Goal: Transaction & Acquisition: Purchase product/service

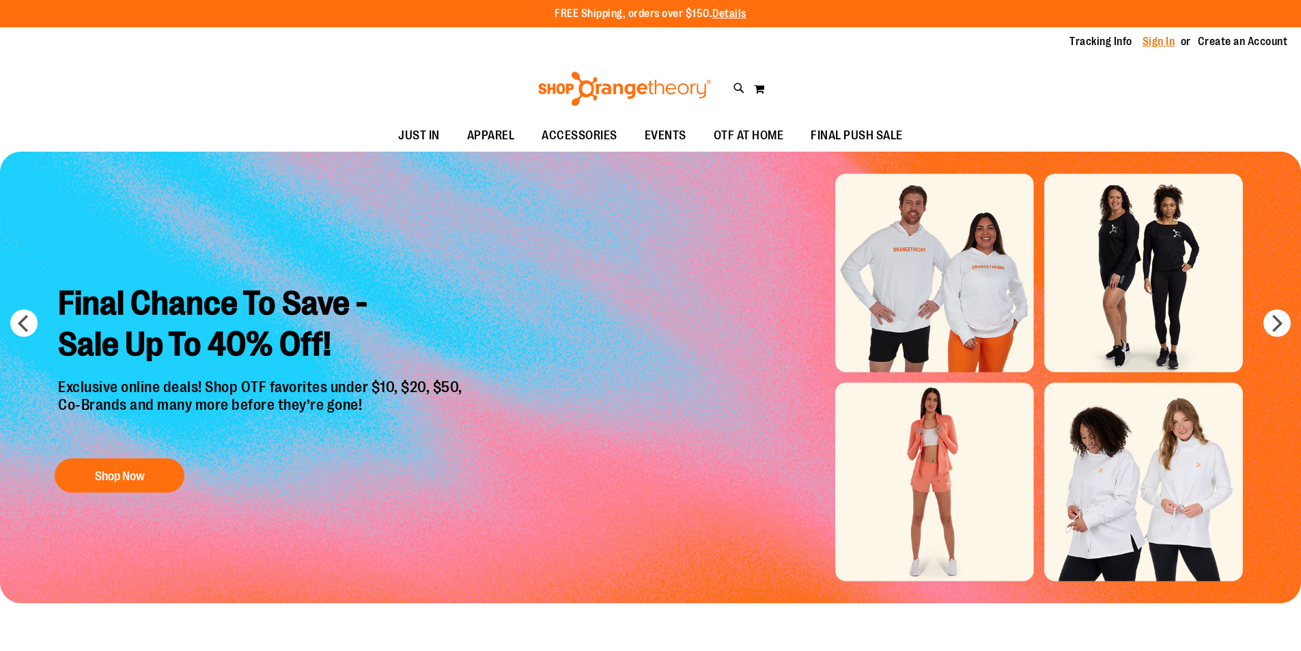
click at [1143, 42] on link "Sign In" at bounding box center [1159, 41] width 33 height 15
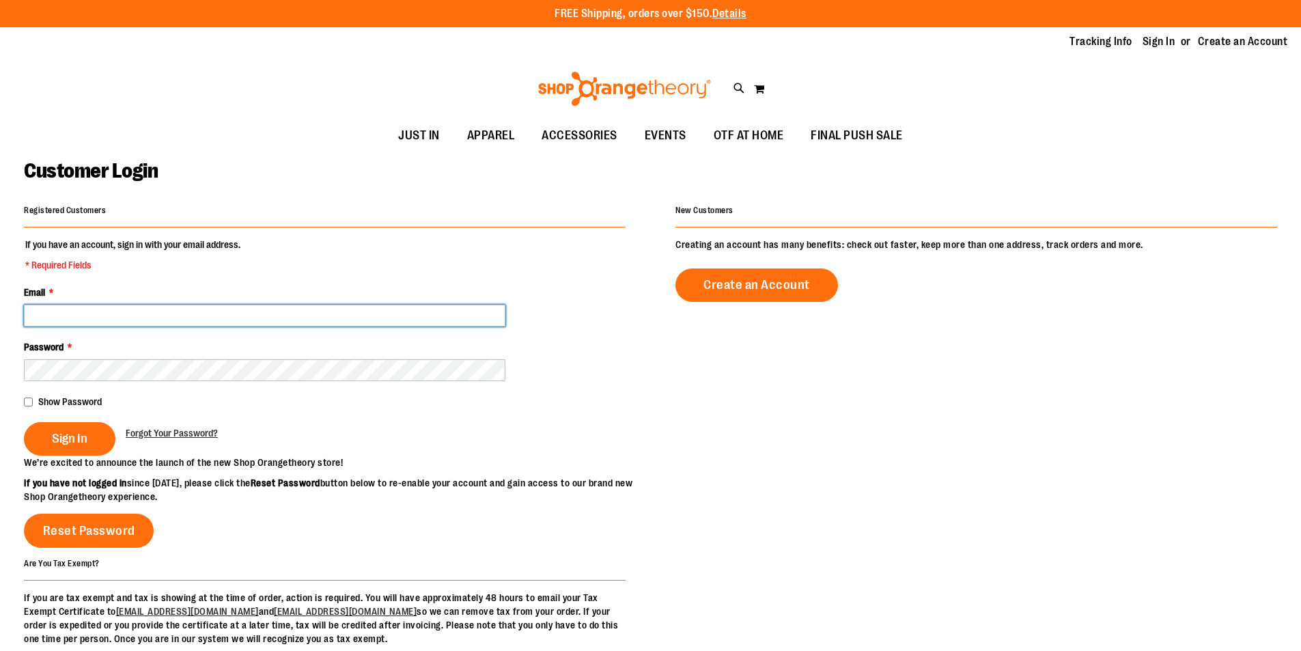
click at [120, 321] on input "Email *" at bounding box center [264, 316] width 481 height 22
type input "*"
type input "**********"
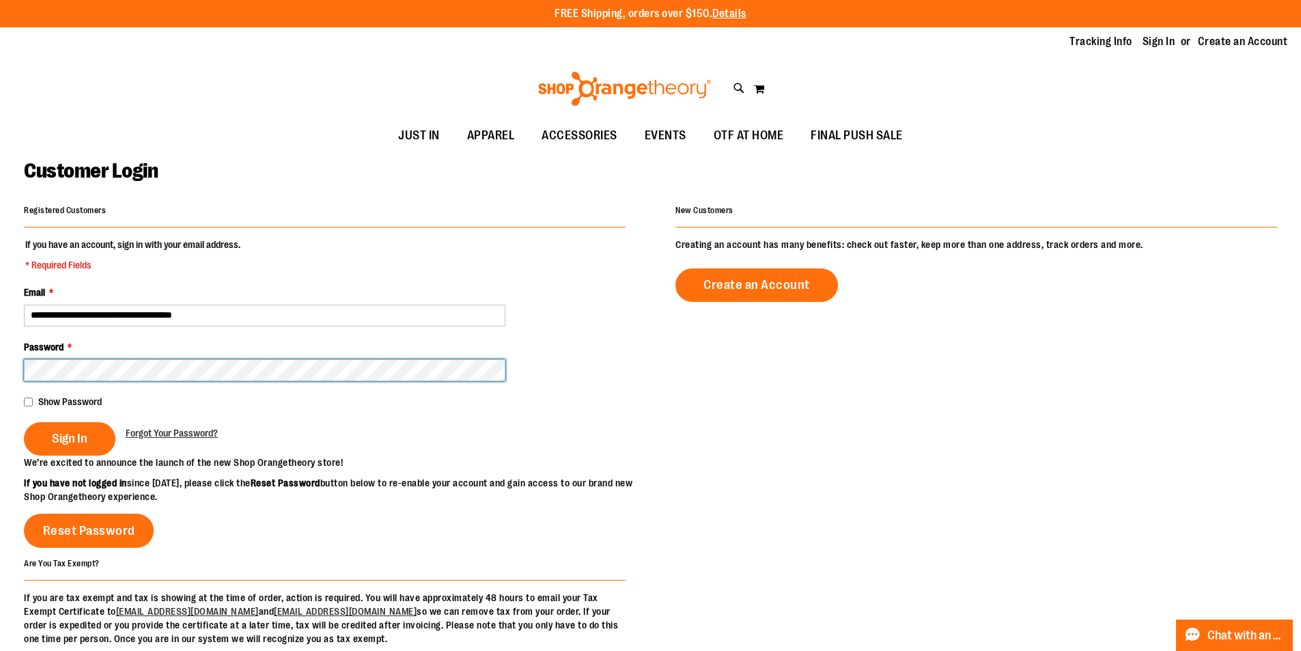
click at [24, 422] on button "Sign In" at bounding box center [70, 438] width 92 height 33
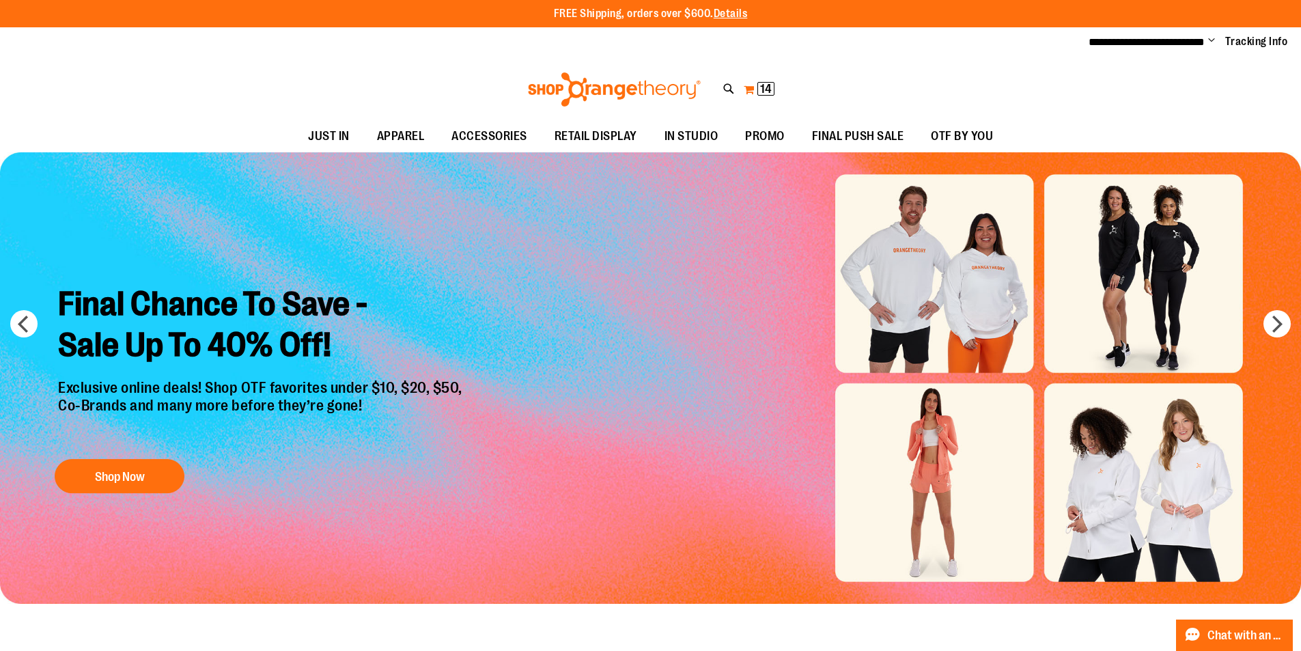
click at [748, 89] on button "My Cart 14 14 items" at bounding box center [759, 90] width 32 height 22
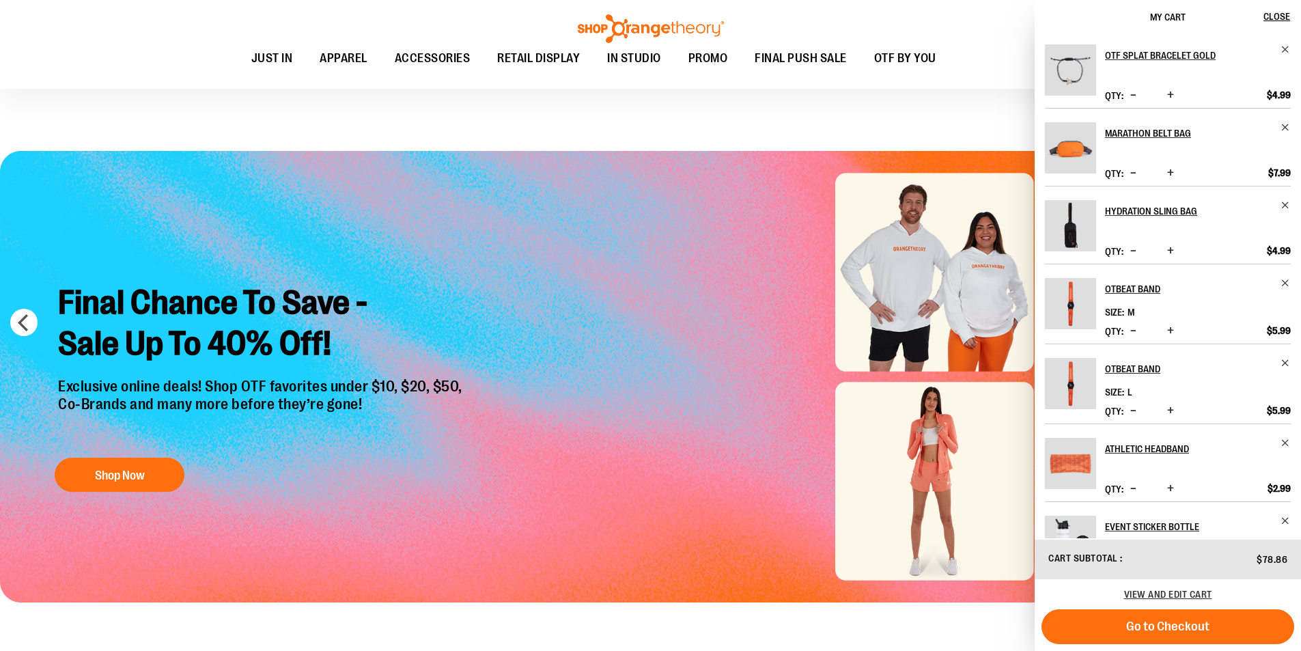
scroll to position [227, 0]
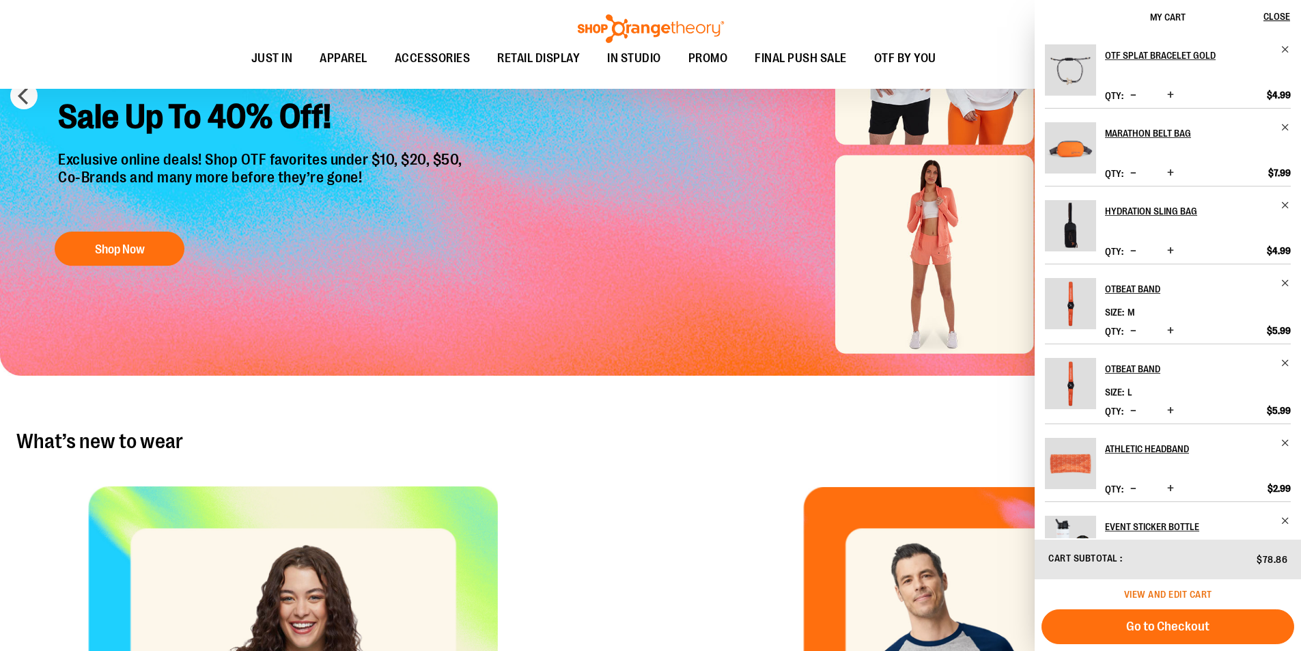
click at [1158, 595] on span "View and edit cart" at bounding box center [1168, 594] width 88 height 11
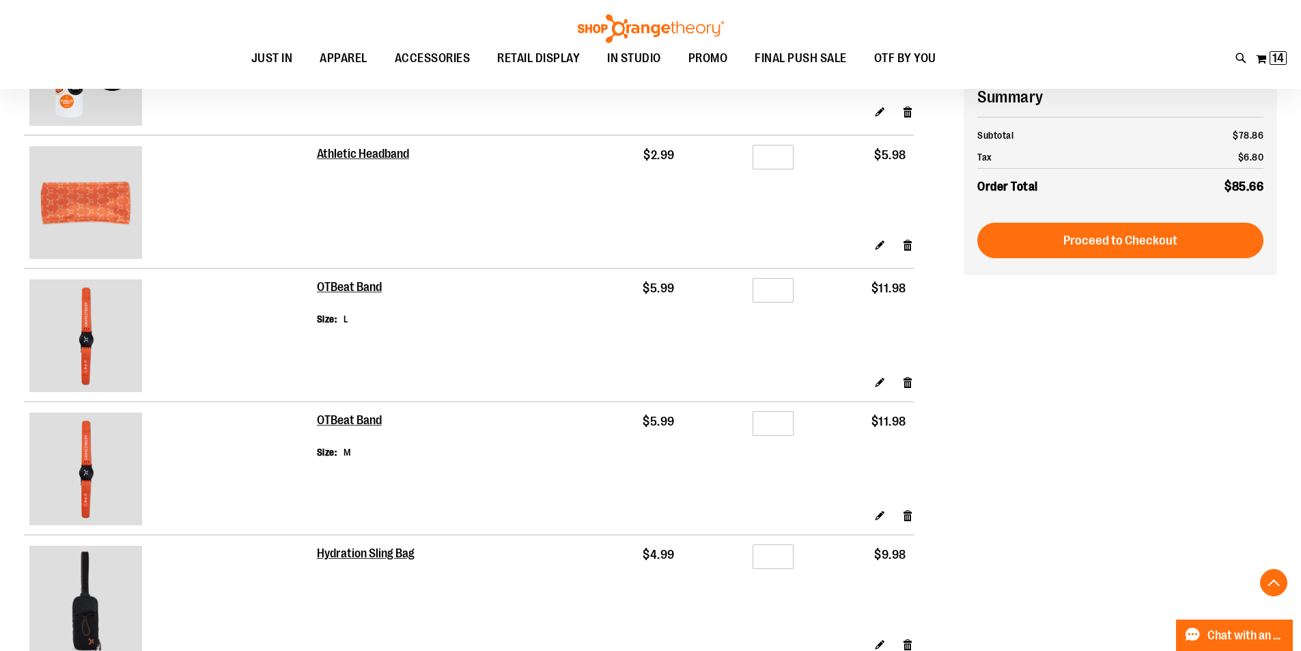
scroll to position [227, 0]
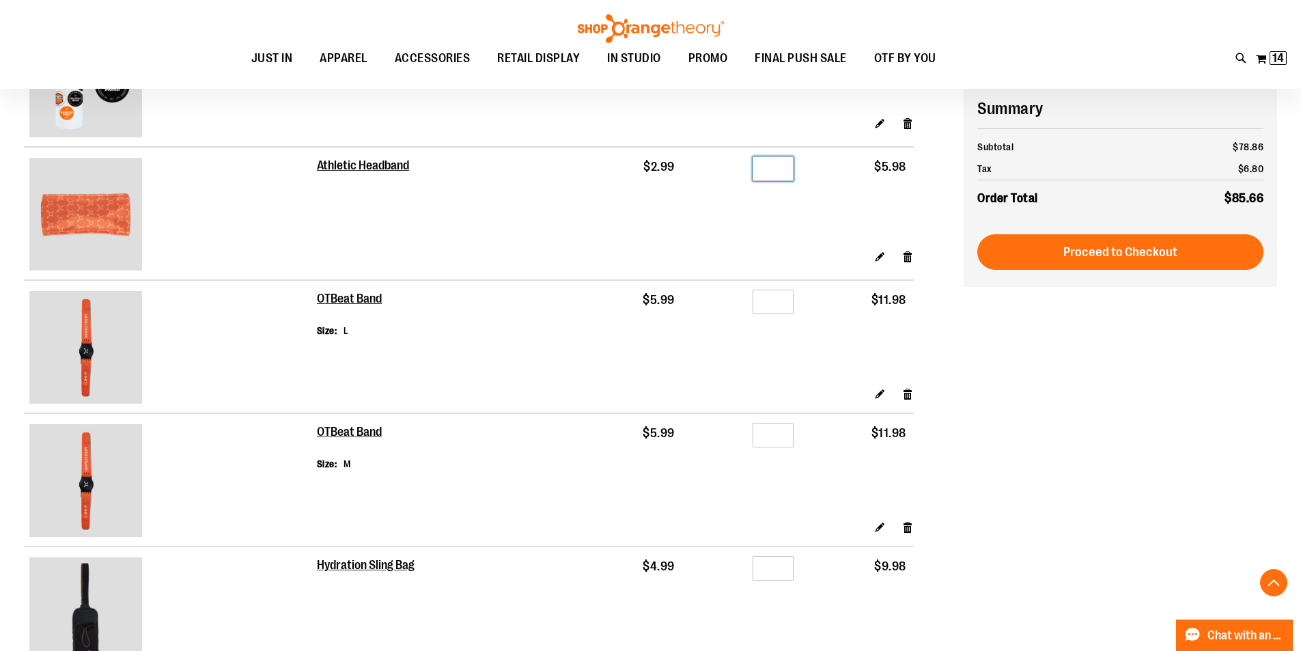
click at [770, 170] on input "*" at bounding box center [773, 168] width 41 height 25
type input "*"
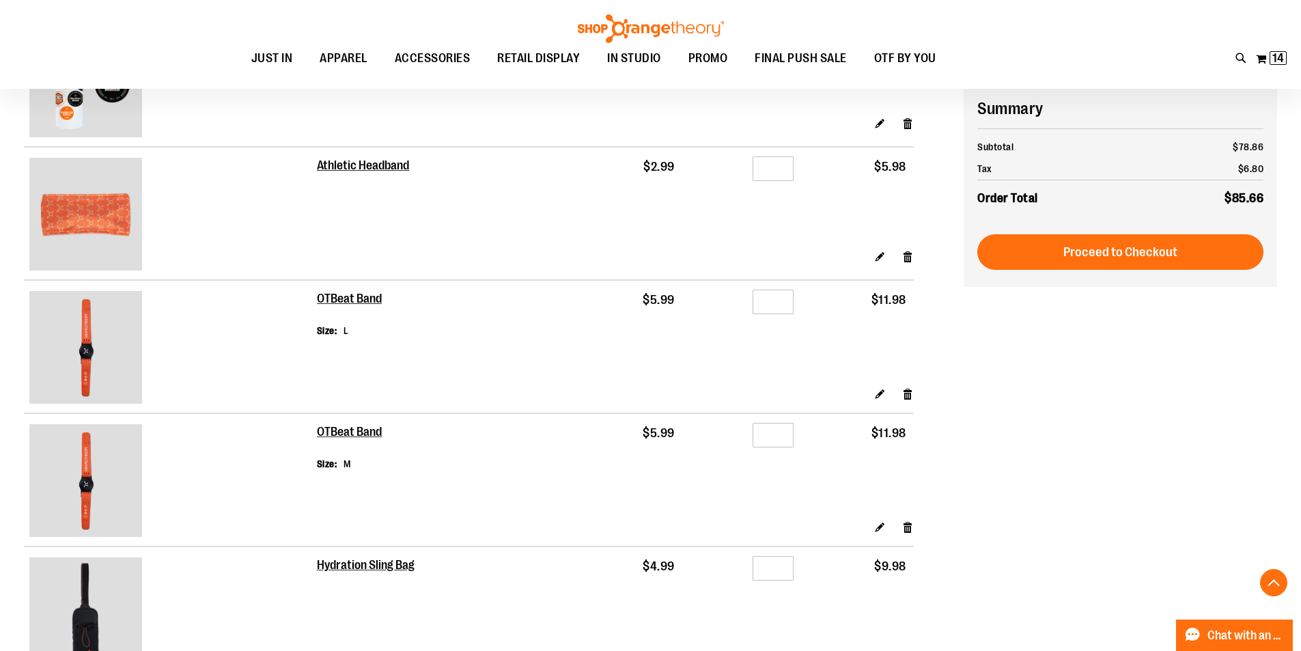
click at [777, 212] on td "Qty *" at bounding box center [742, 198] width 120 height 102
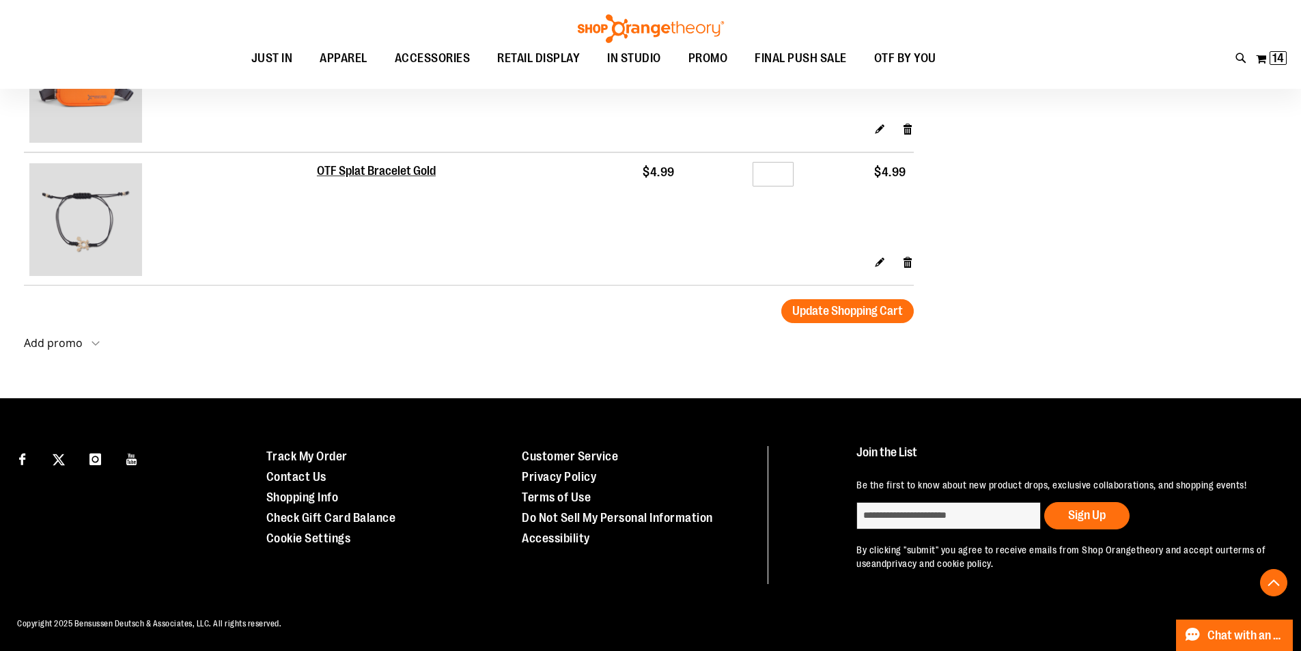
scroll to position [903, 0]
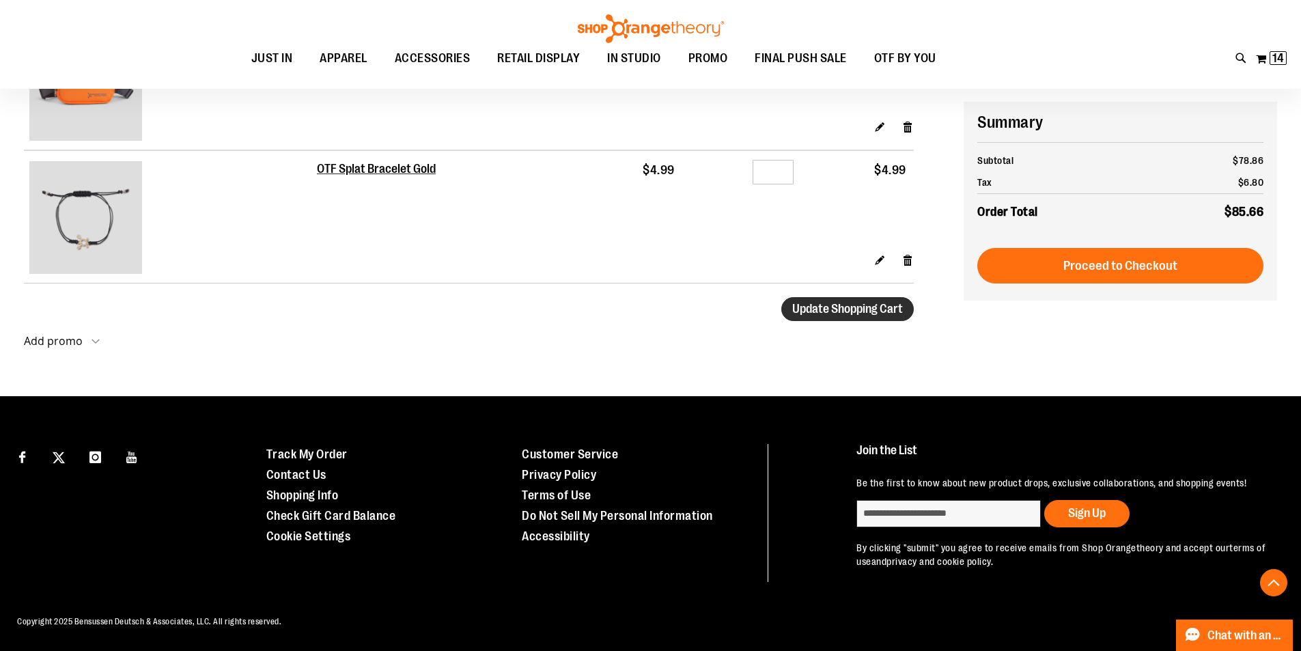
click at [820, 302] on span "Update Shopping Cart" at bounding box center [847, 309] width 111 height 14
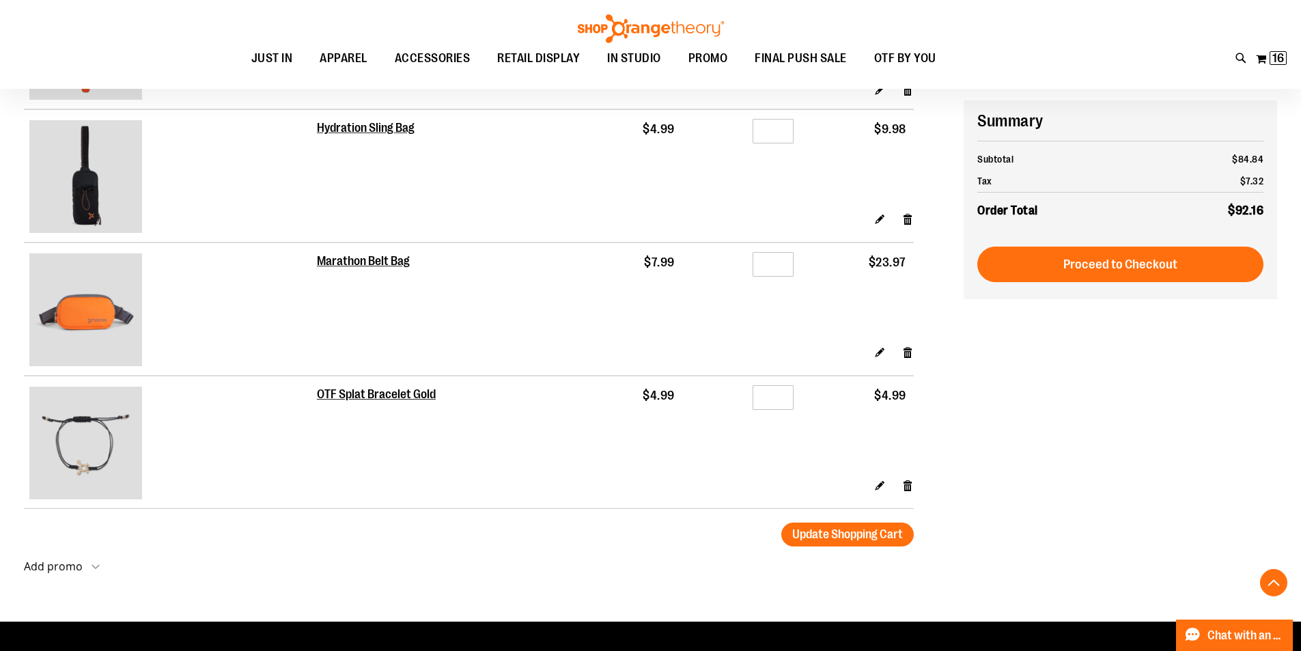
scroll to position [675, 0]
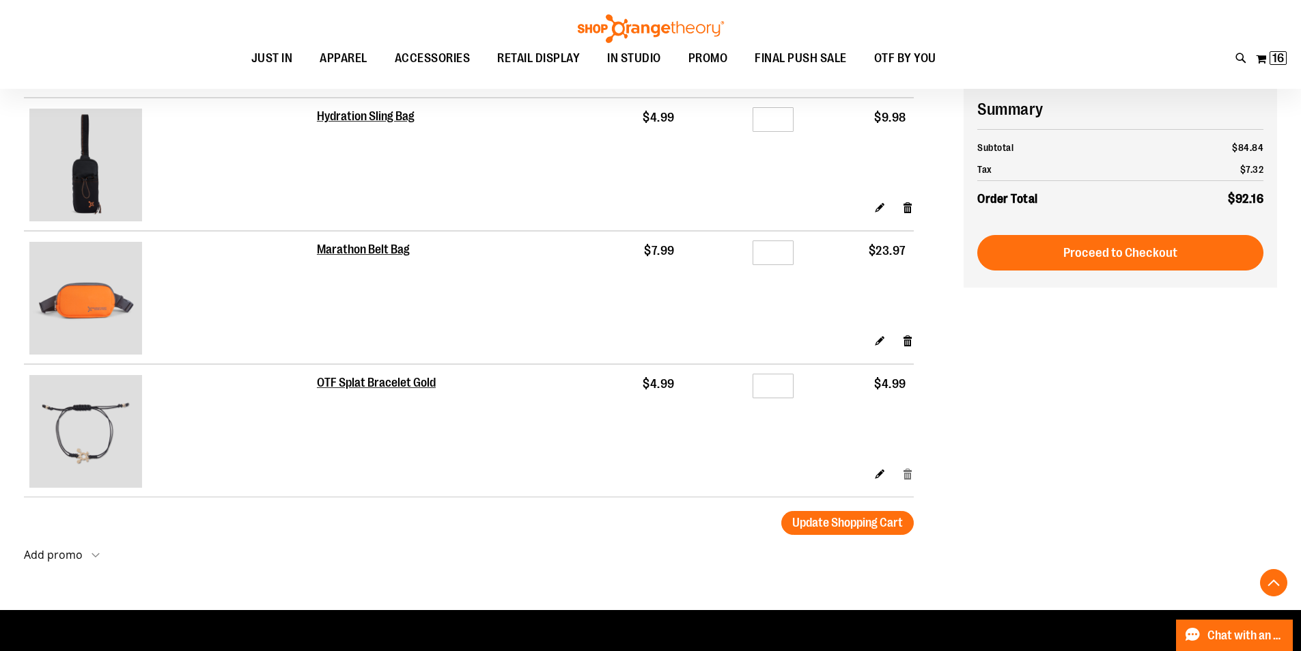
click at [909, 472] on link "Remove item" at bounding box center [908, 473] width 12 height 14
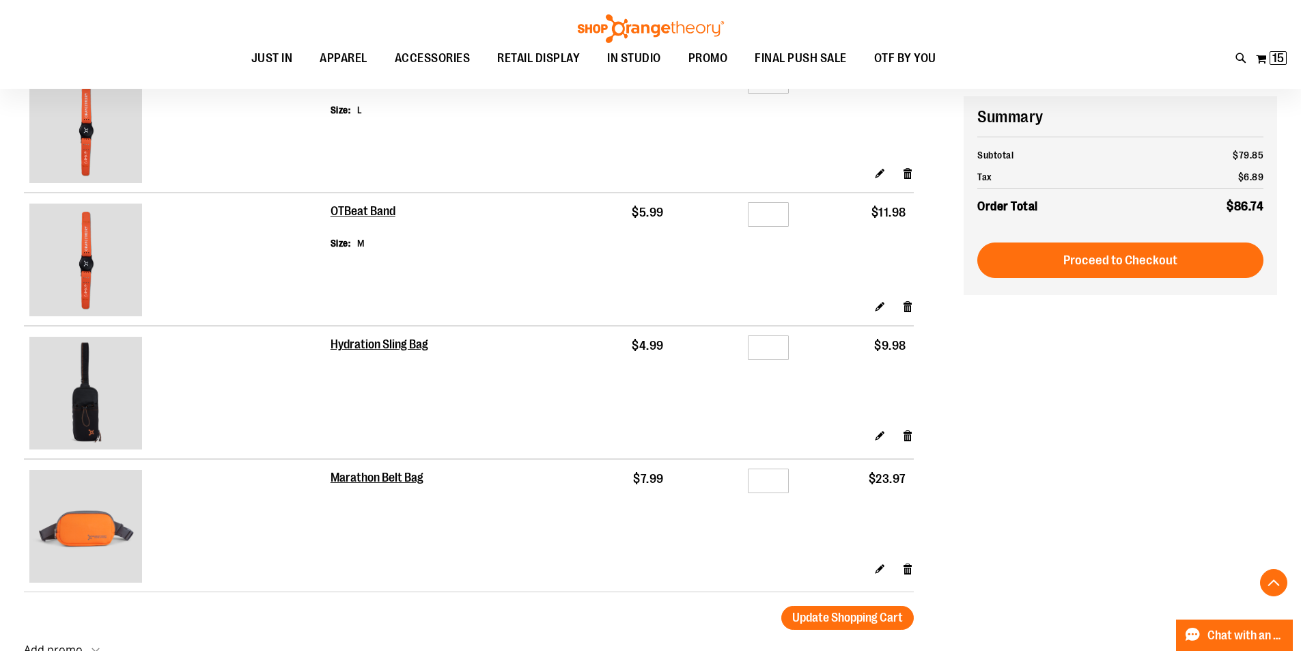
scroll to position [455, 0]
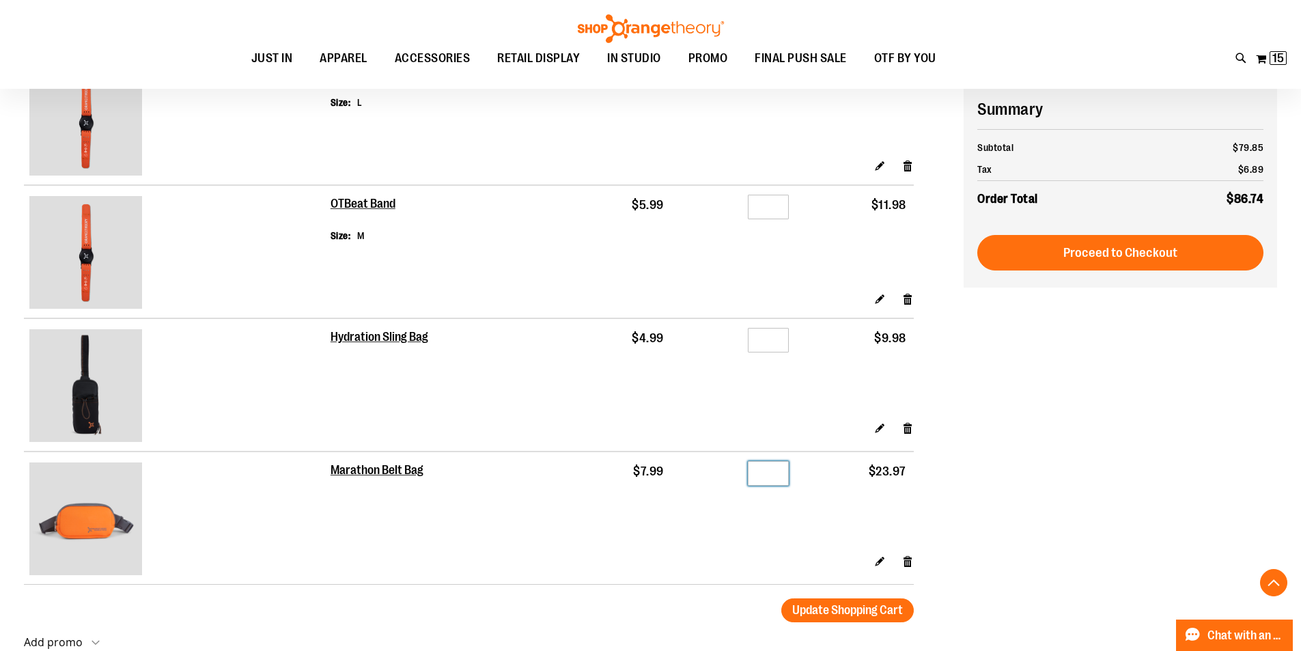
click at [766, 472] on input "*" at bounding box center [768, 473] width 41 height 25
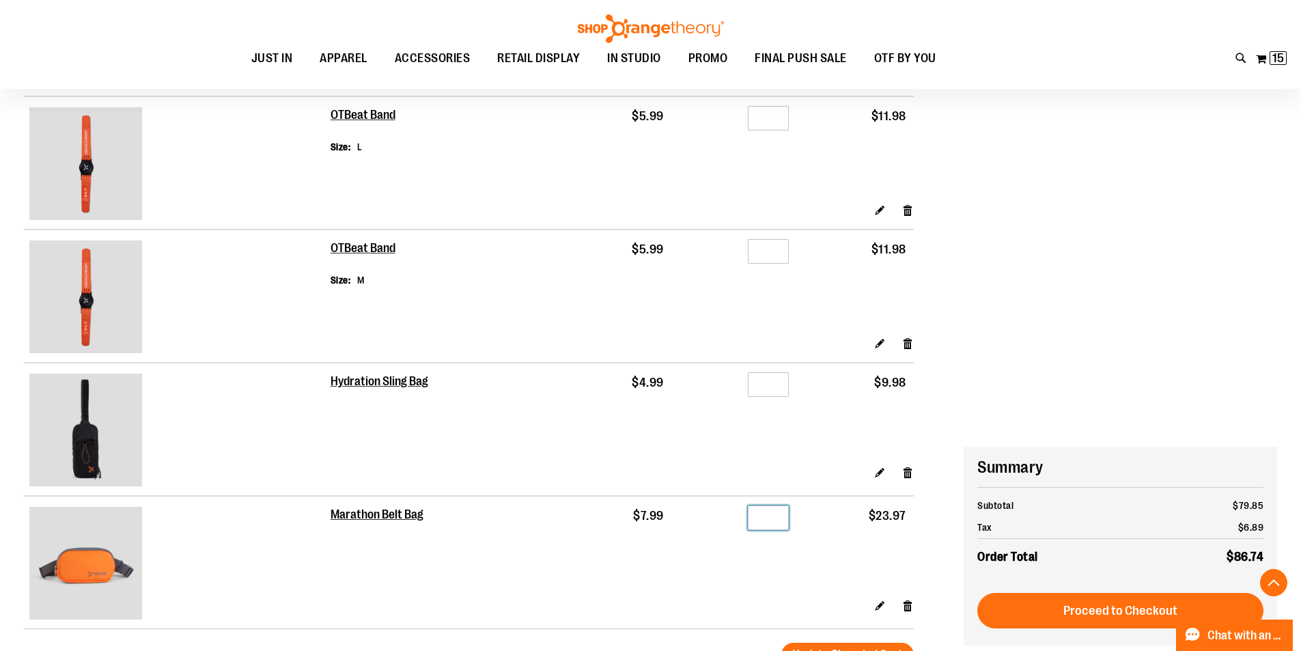
scroll to position [770, 0]
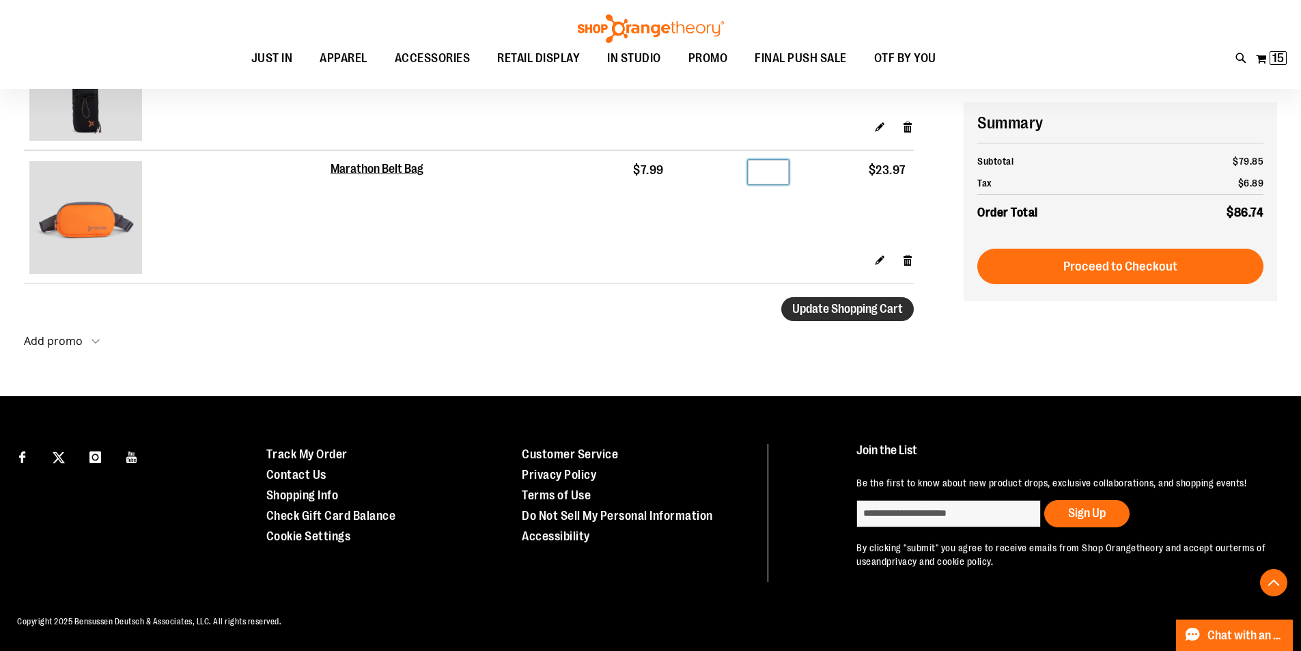
type input "*"
click at [848, 302] on span "Update Shopping Cart" at bounding box center [847, 309] width 111 height 14
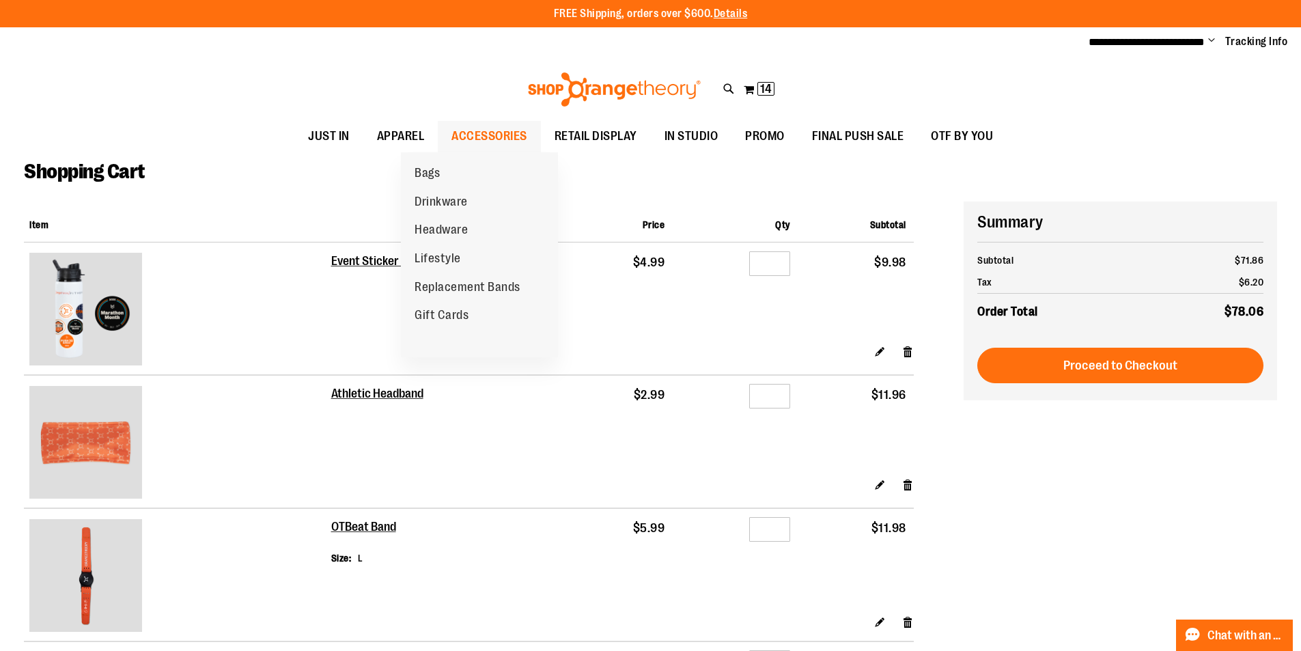
click at [451, 137] on span "ACCESSORIES" at bounding box center [489, 136] width 76 height 31
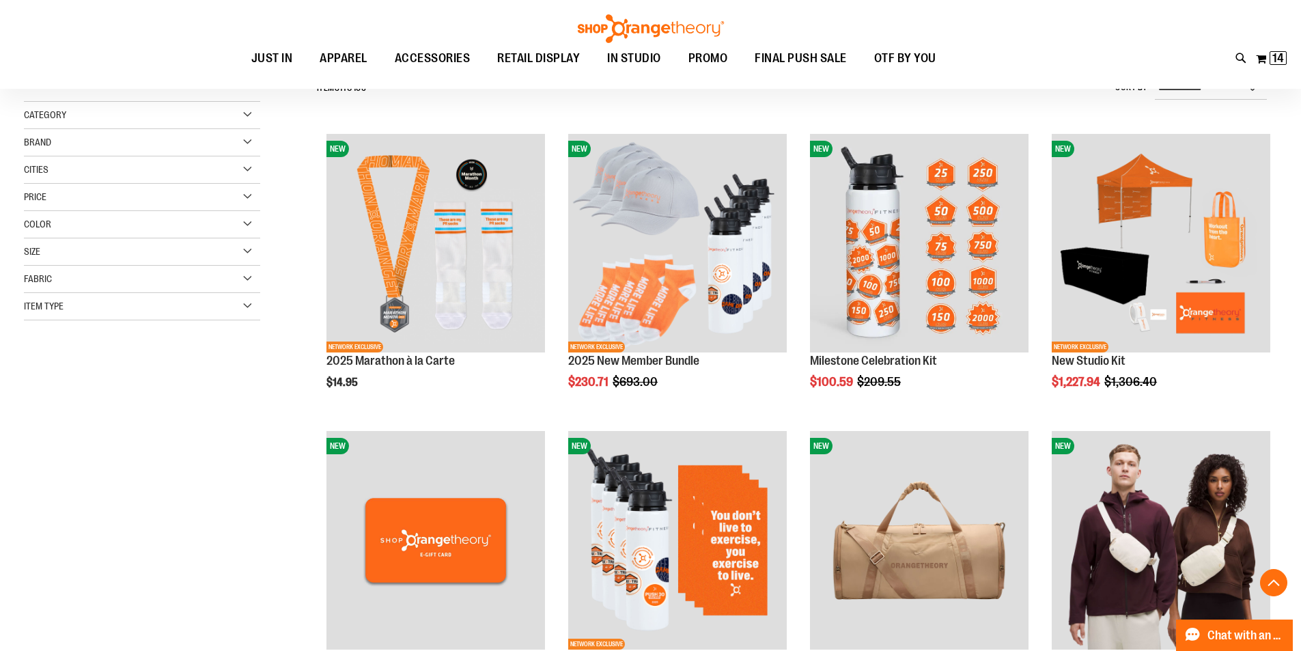
scroll to position [600, 0]
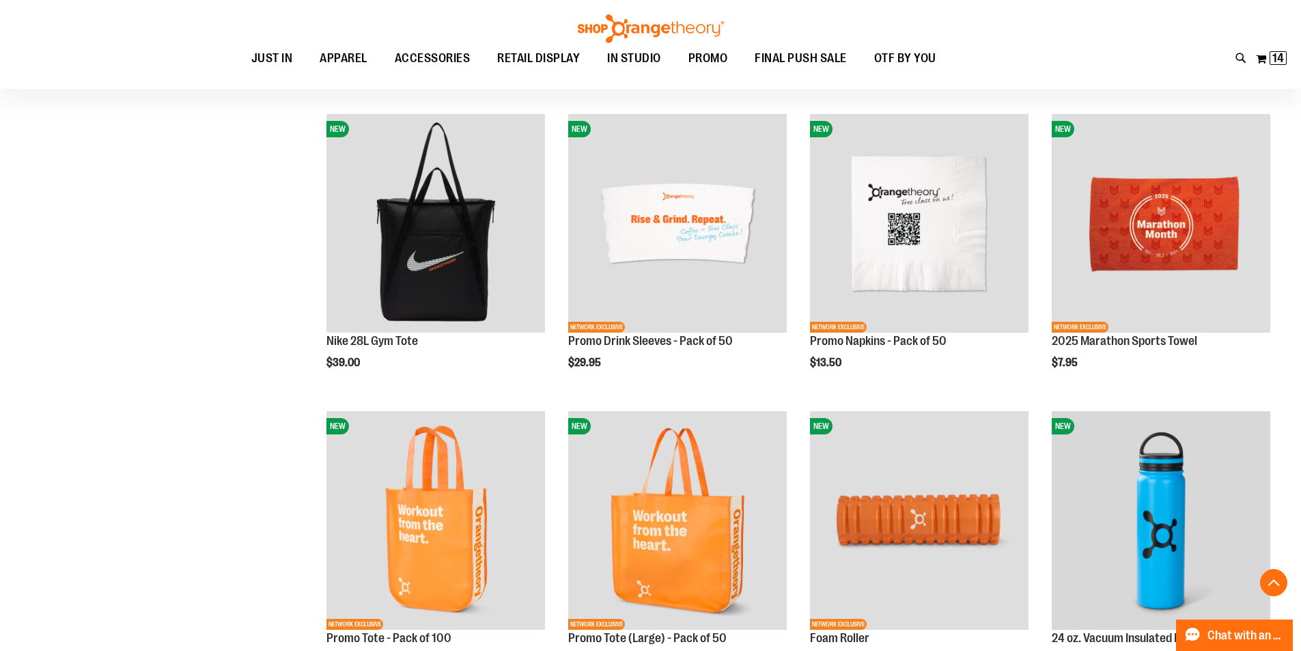
scroll to position [1283, 0]
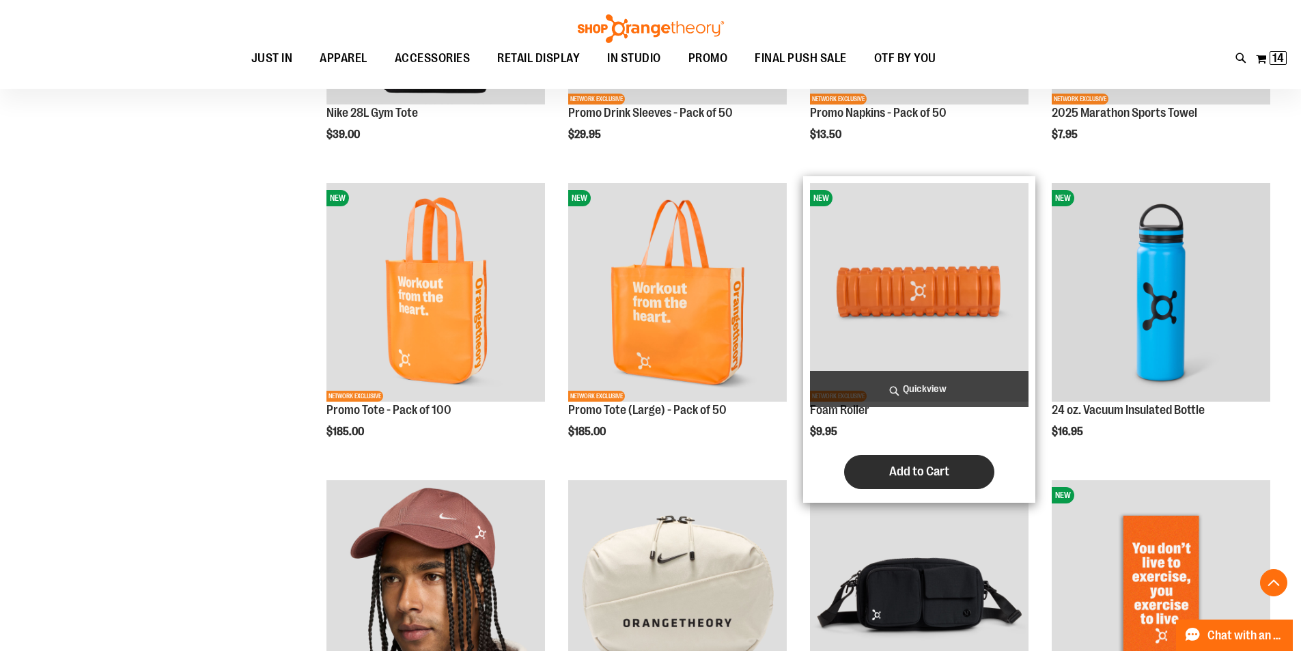
click at [930, 469] on span "Add to Cart" at bounding box center [919, 471] width 60 height 15
click at [925, 296] on img "product" at bounding box center [919, 292] width 219 height 219
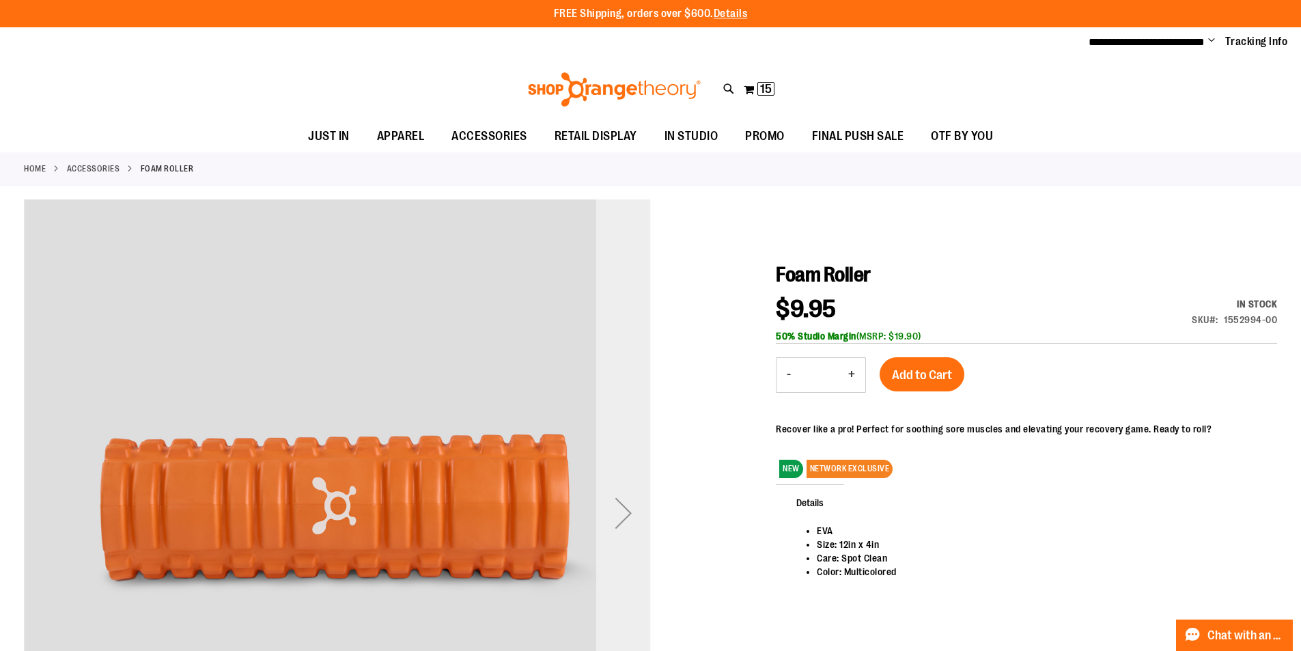
click at [612, 522] on div "Next" at bounding box center [623, 513] width 55 height 55
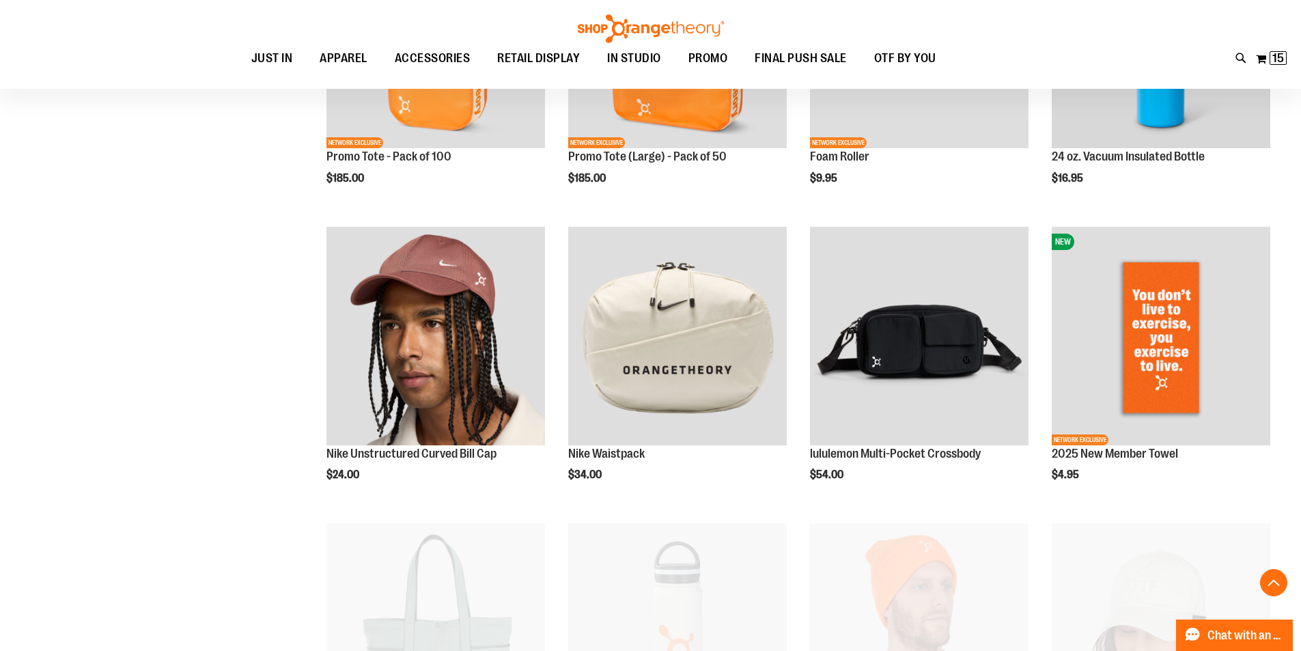
scroll to position [675, 0]
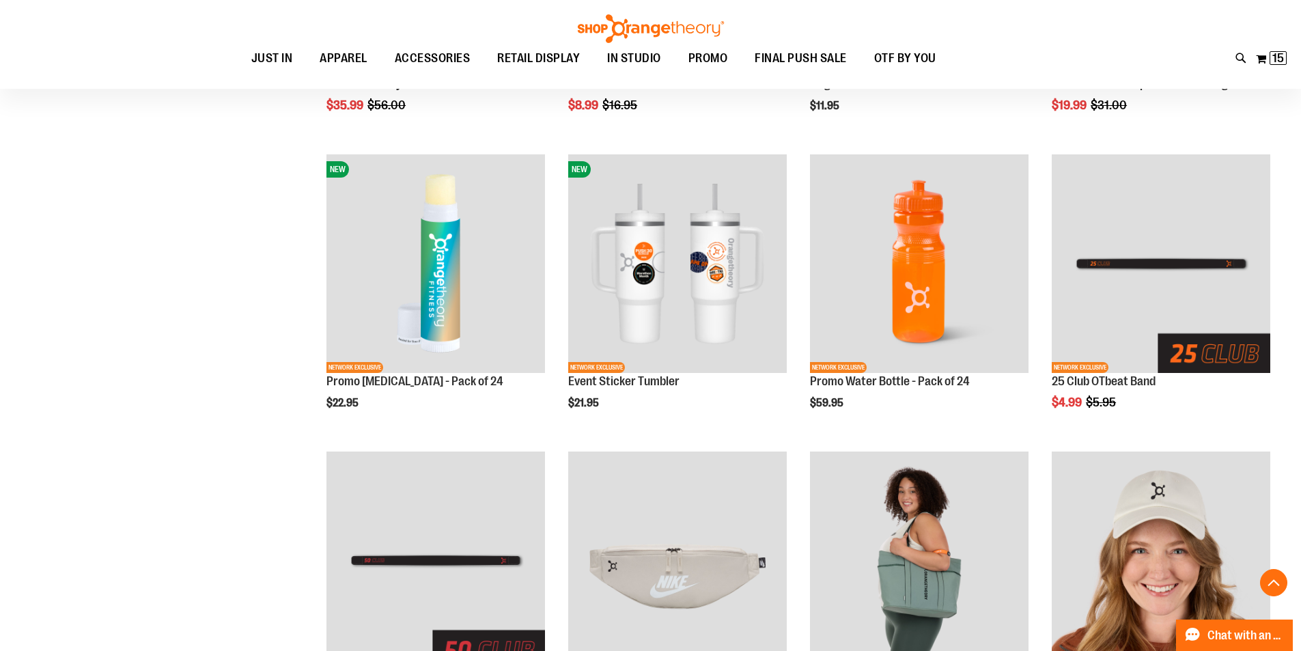
scroll to position [1358, 0]
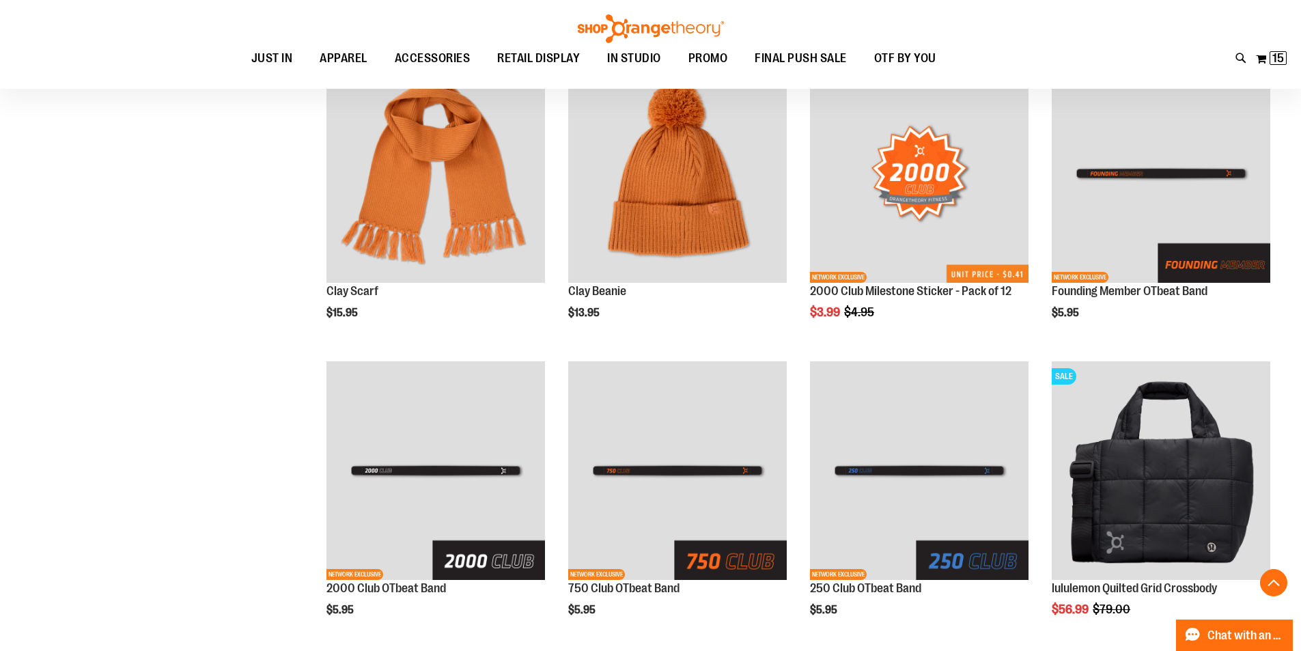
scroll to position [2041, 0]
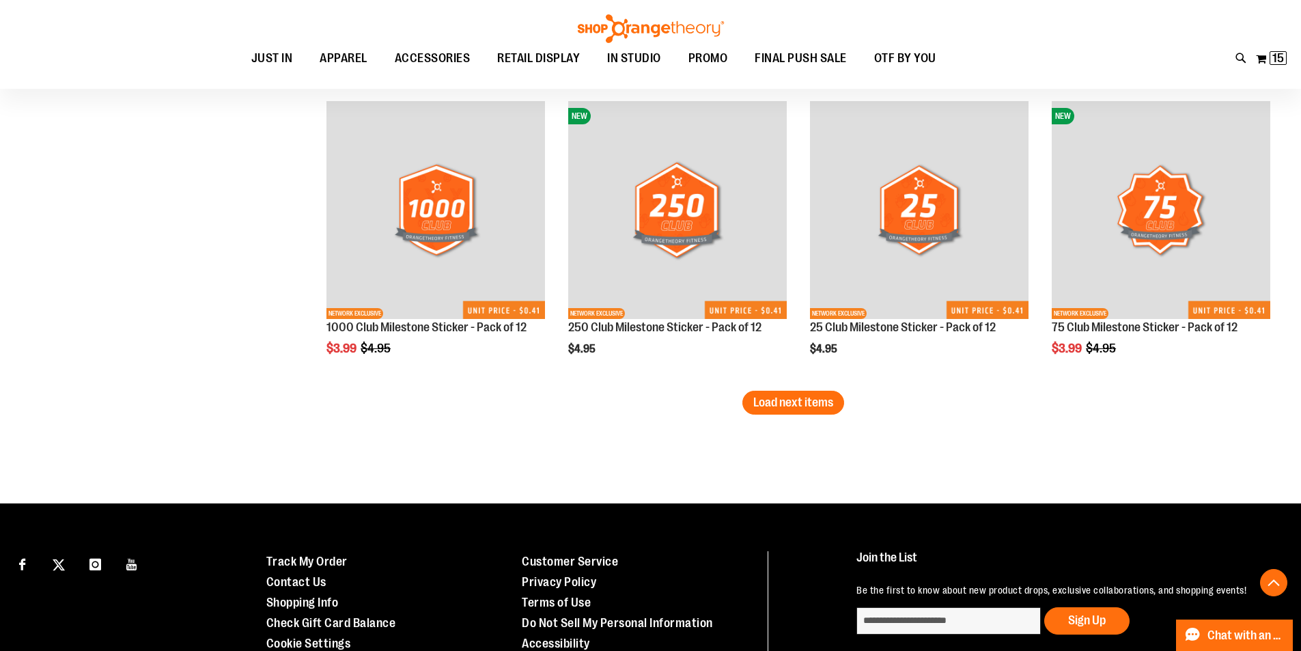
scroll to position [2707, 0]
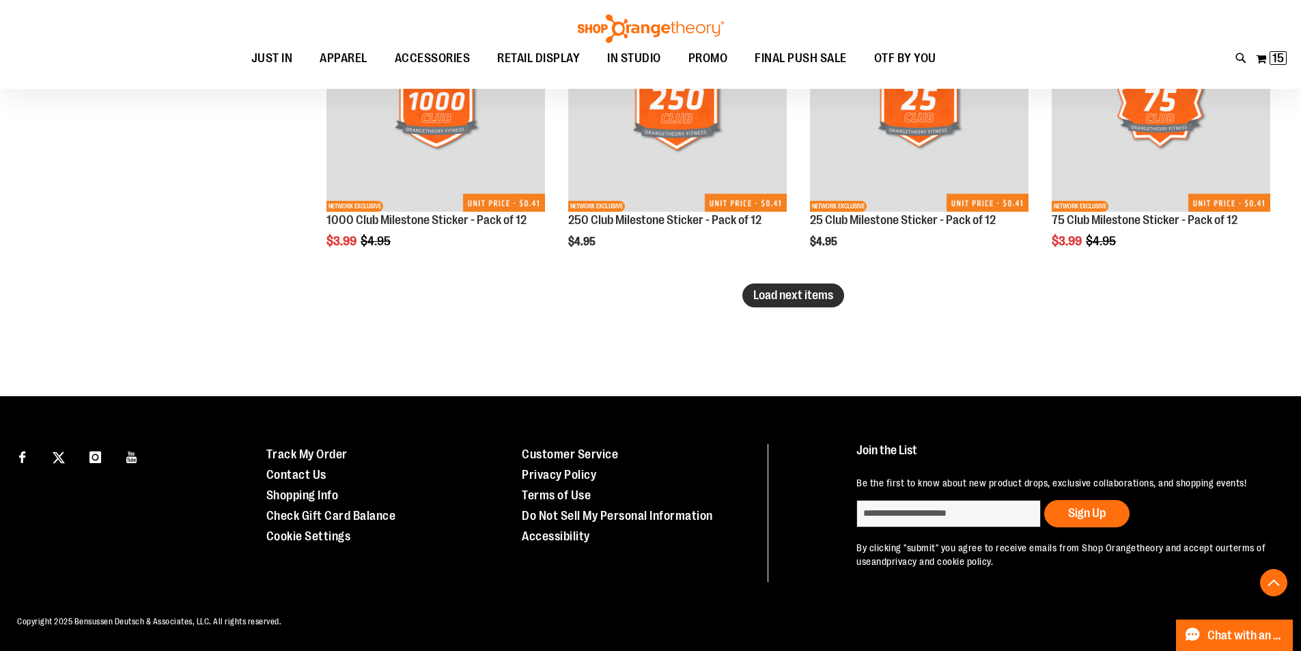
click at [776, 289] on button "Load next items" at bounding box center [793, 295] width 102 height 24
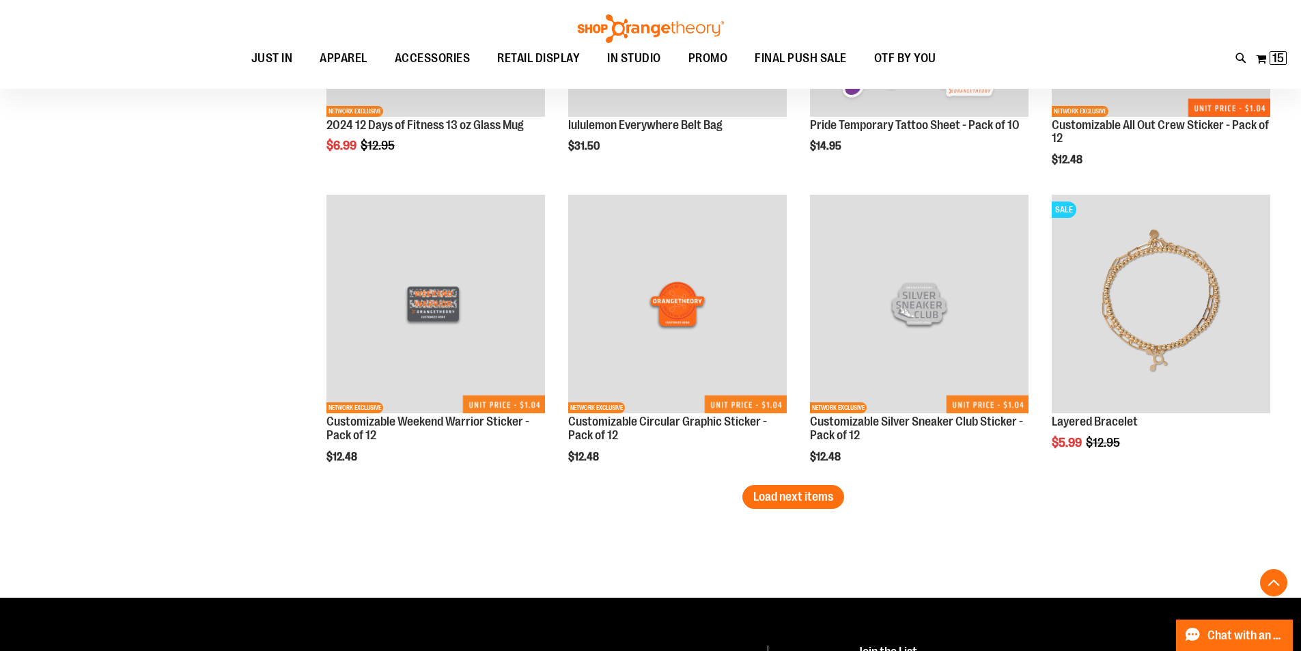
scroll to position [3390, 0]
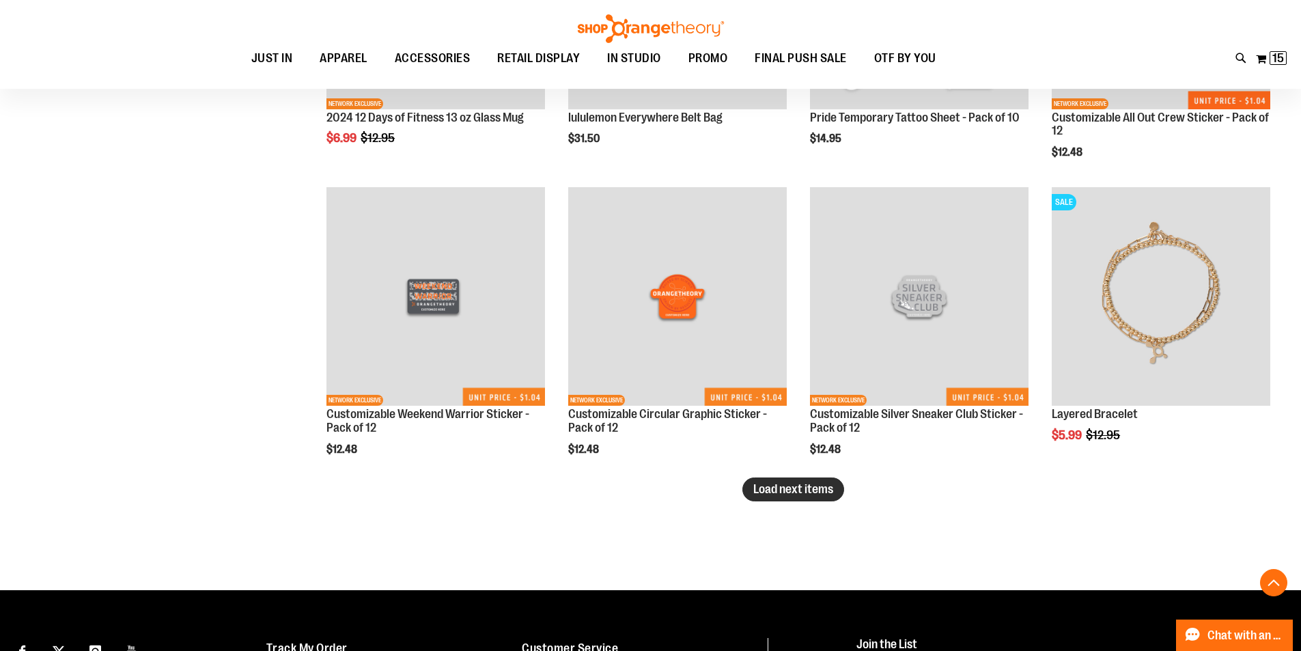
click at [807, 491] on span "Load next items" at bounding box center [793, 489] width 80 height 14
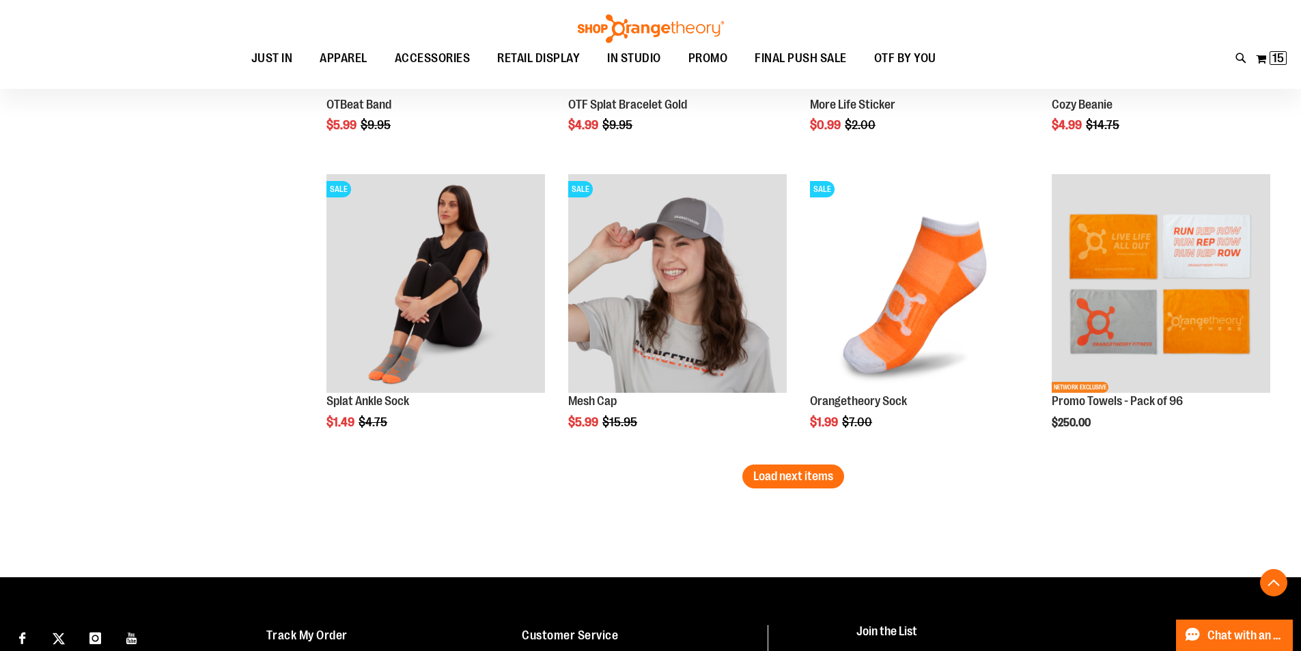
scroll to position [4301, 0]
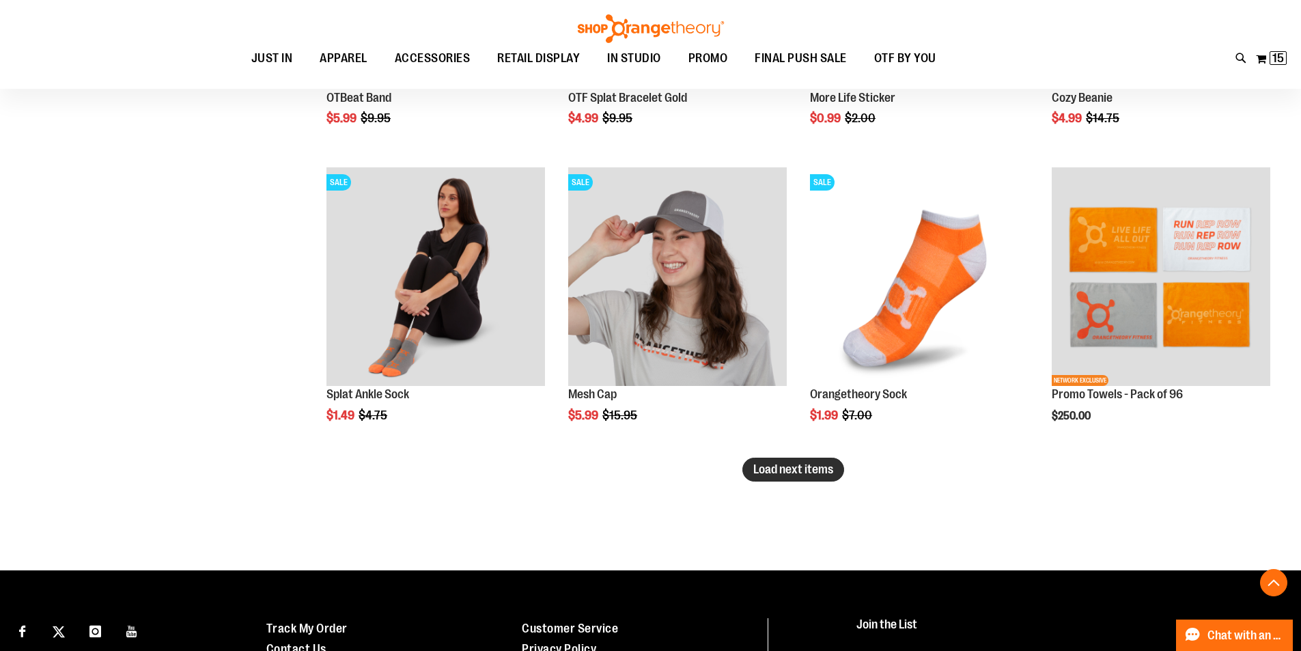
click at [794, 465] on span "Load next items" at bounding box center [793, 469] width 80 height 14
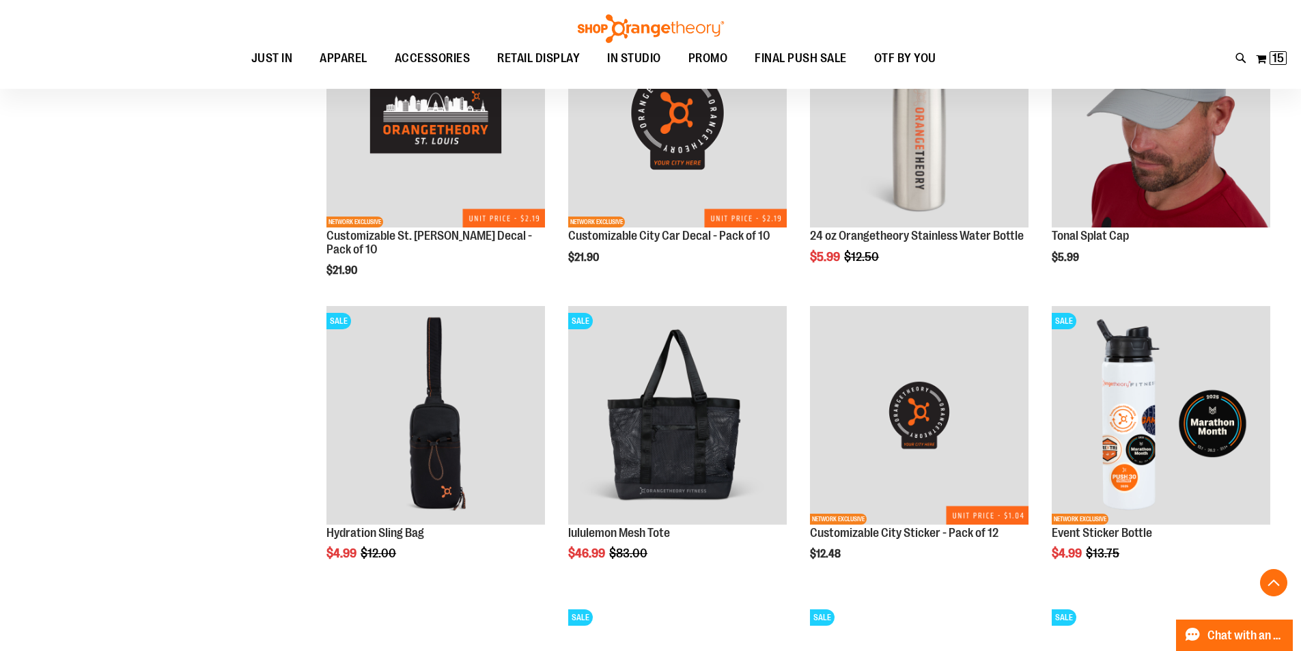
scroll to position [4529, 0]
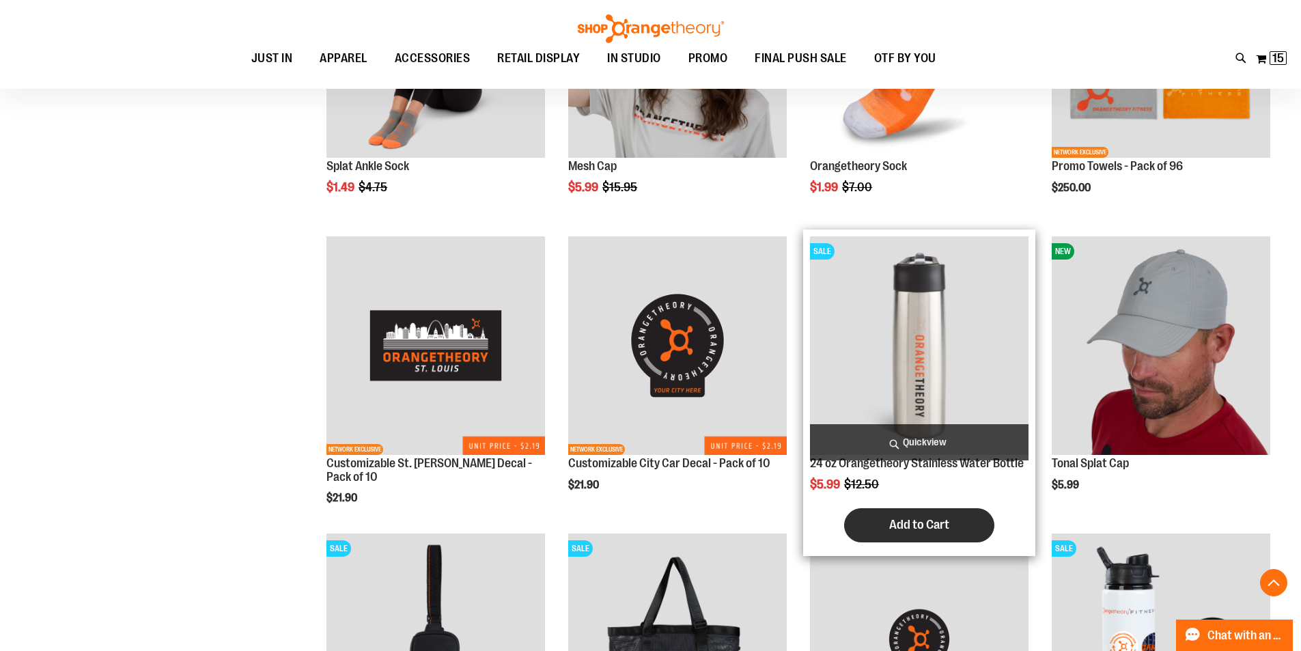
click at [930, 532] on span "Add to Cart" at bounding box center [919, 524] width 60 height 15
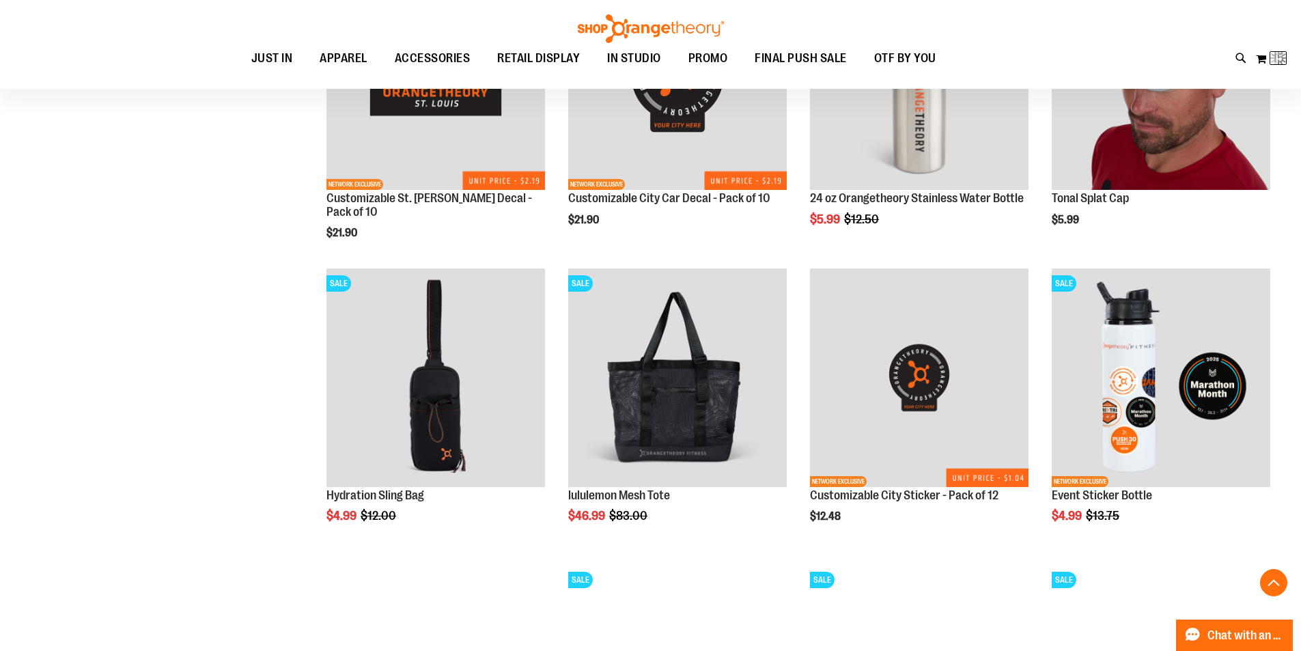
scroll to position [4984, 0]
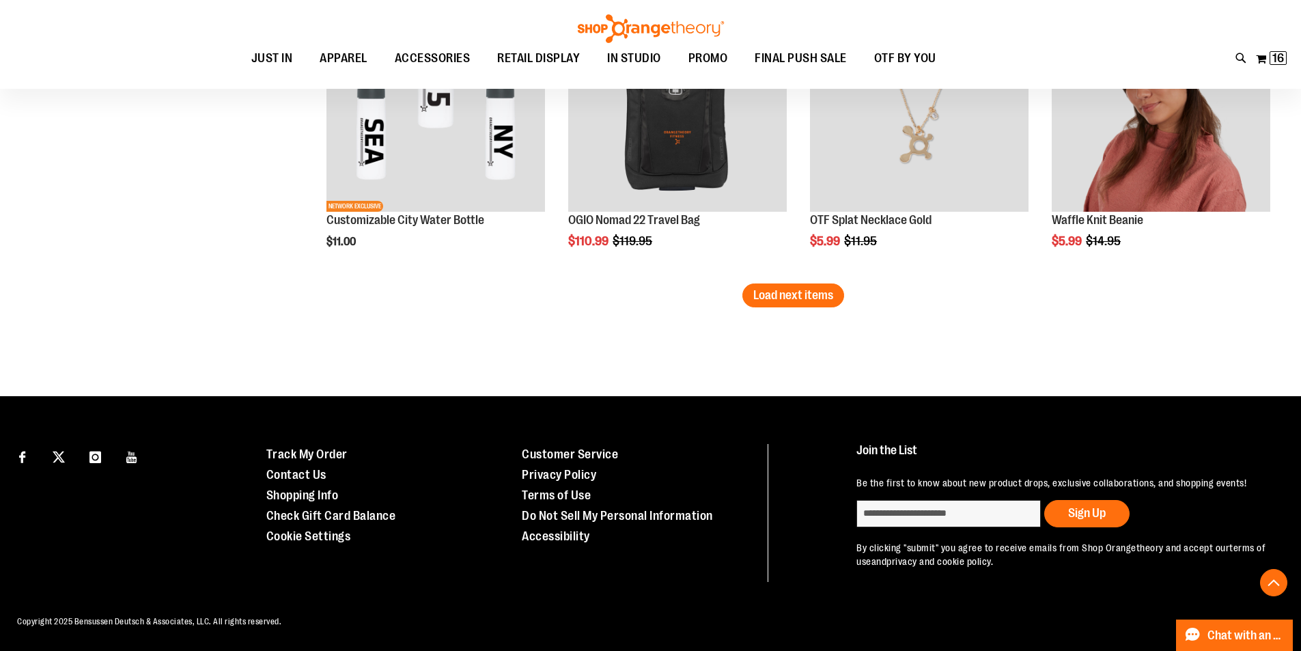
scroll to position [5152, 0]
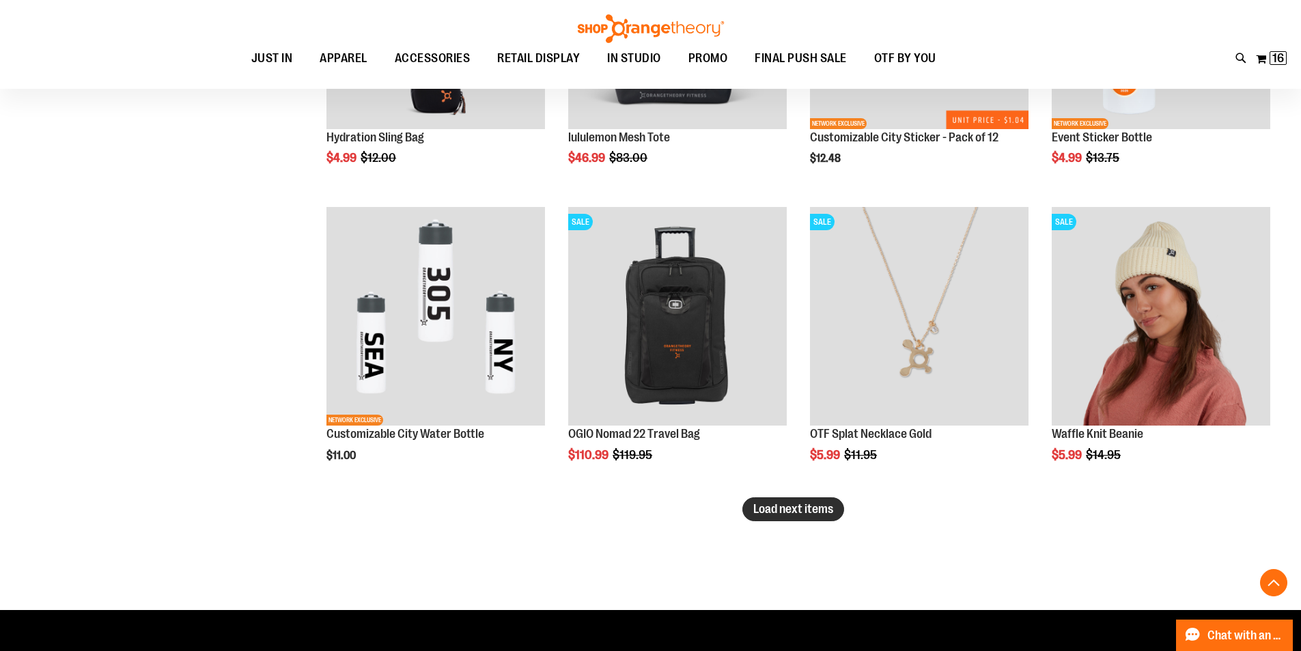
click at [783, 509] on span "Load next items" at bounding box center [793, 509] width 80 height 14
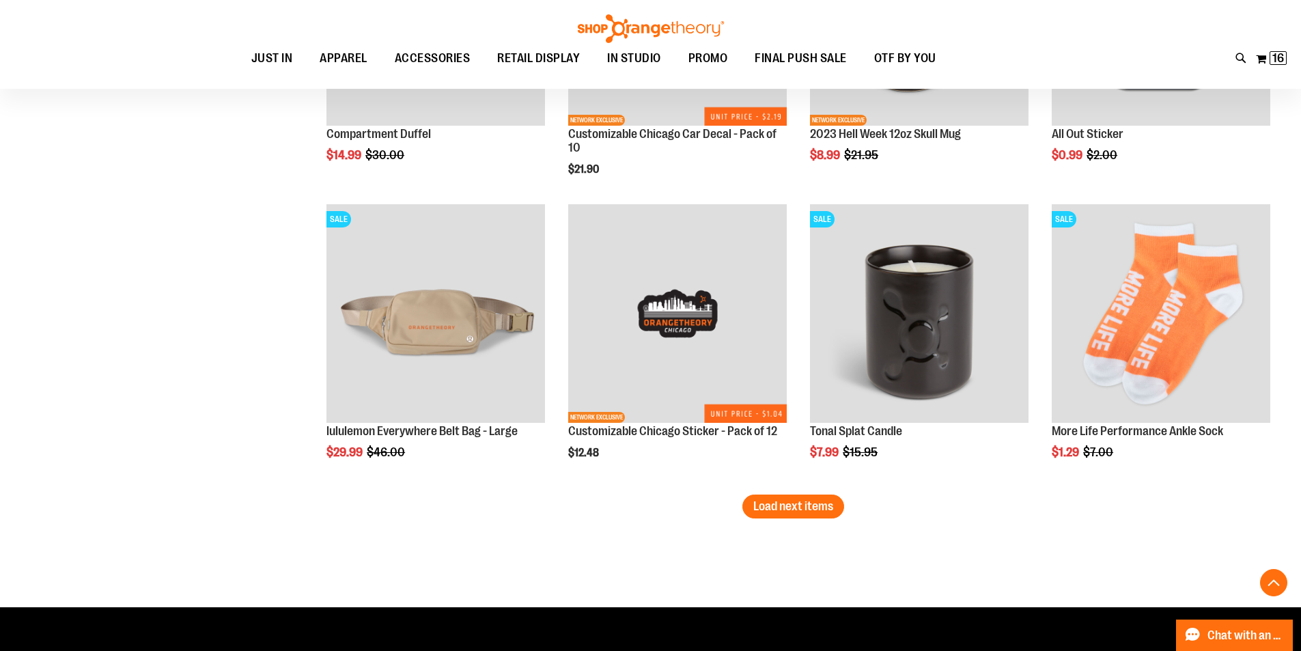
scroll to position [6042, 0]
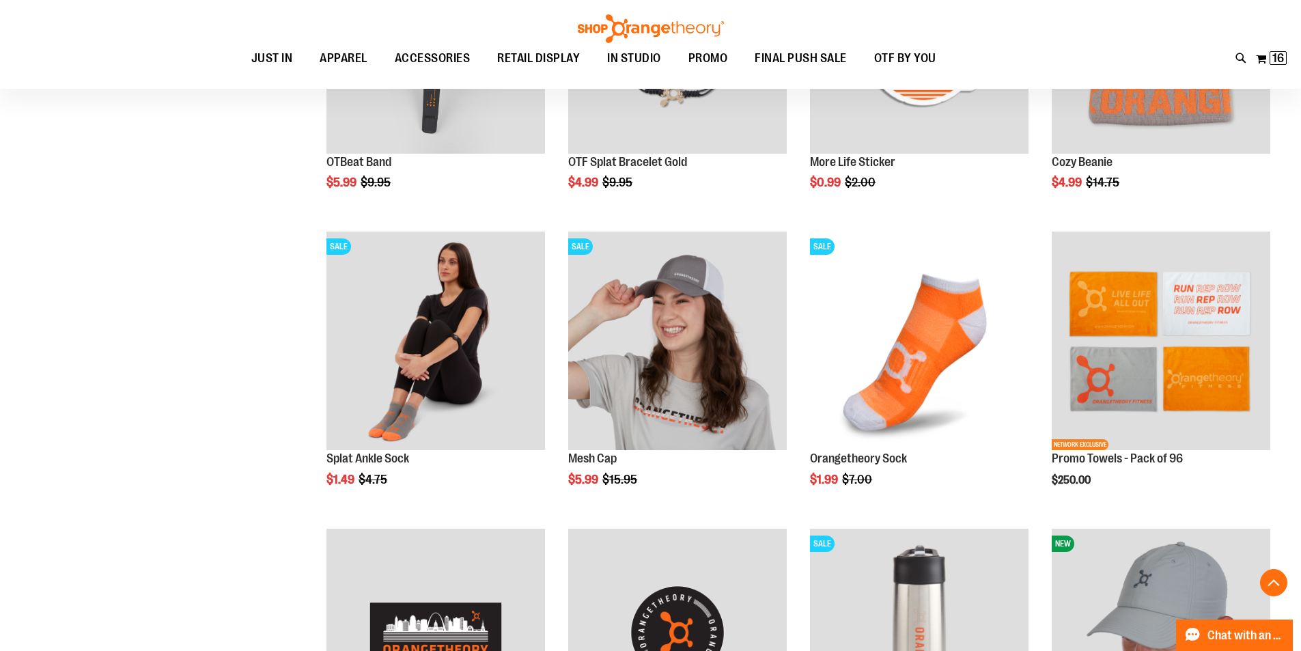
scroll to position [3993, 0]
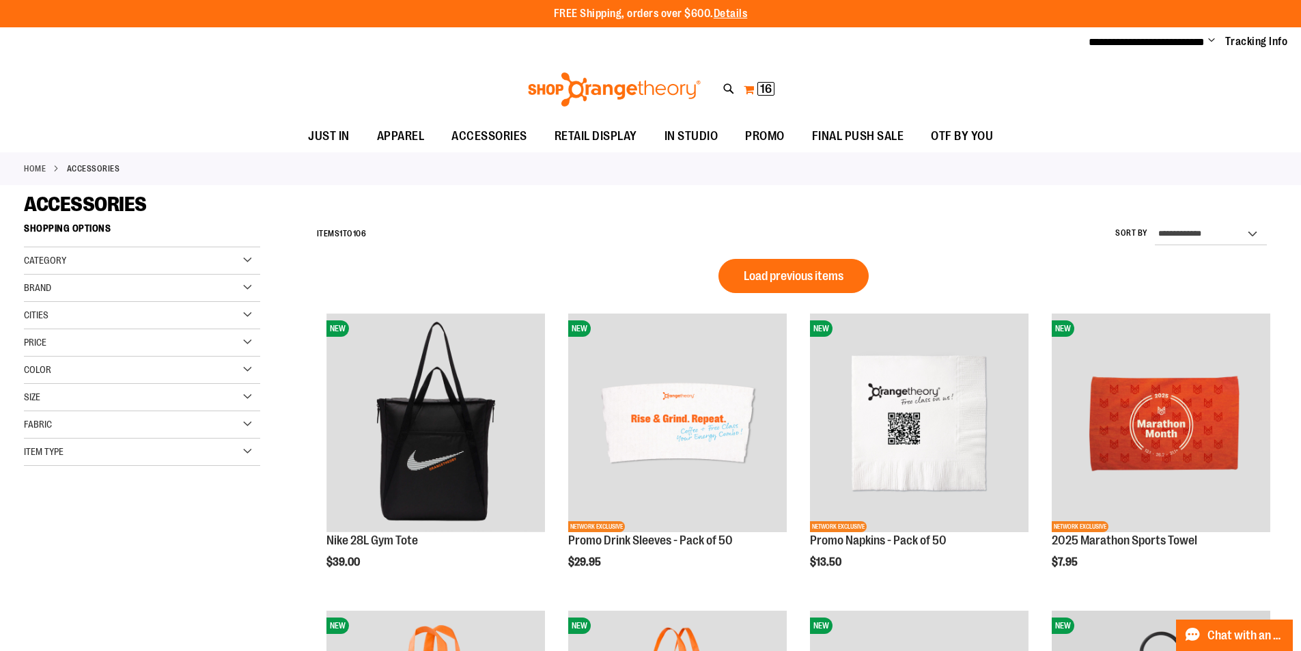
click at [760, 90] on span "16" at bounding box center [766, 89] width 12 height 14
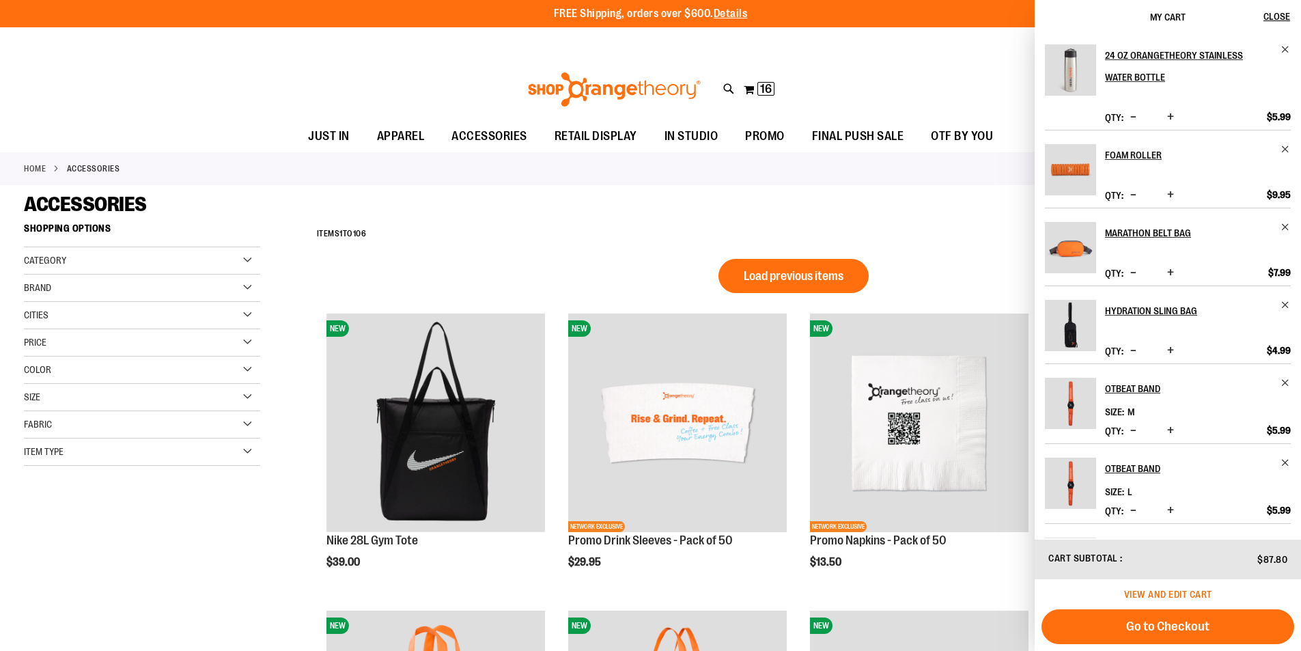
click at [1171, 592] on span "View and edit cart" at bounding box center [1168, 594] width 88 height 11
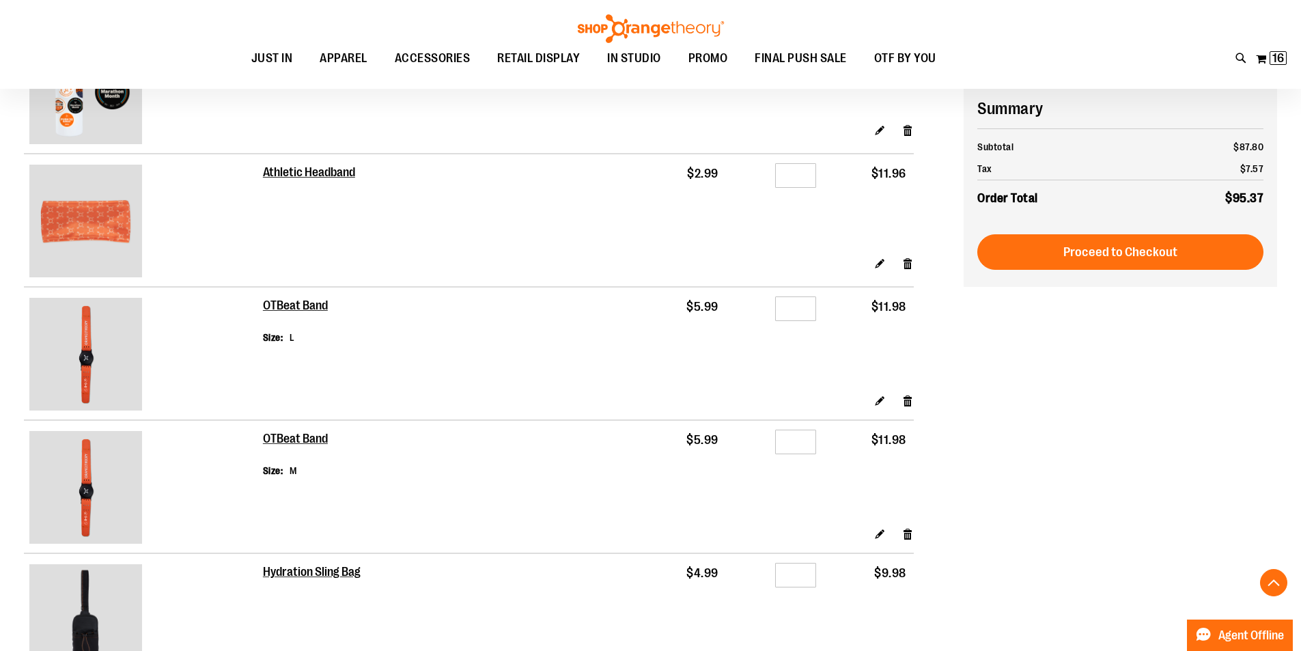
scroll to position [227, 0]
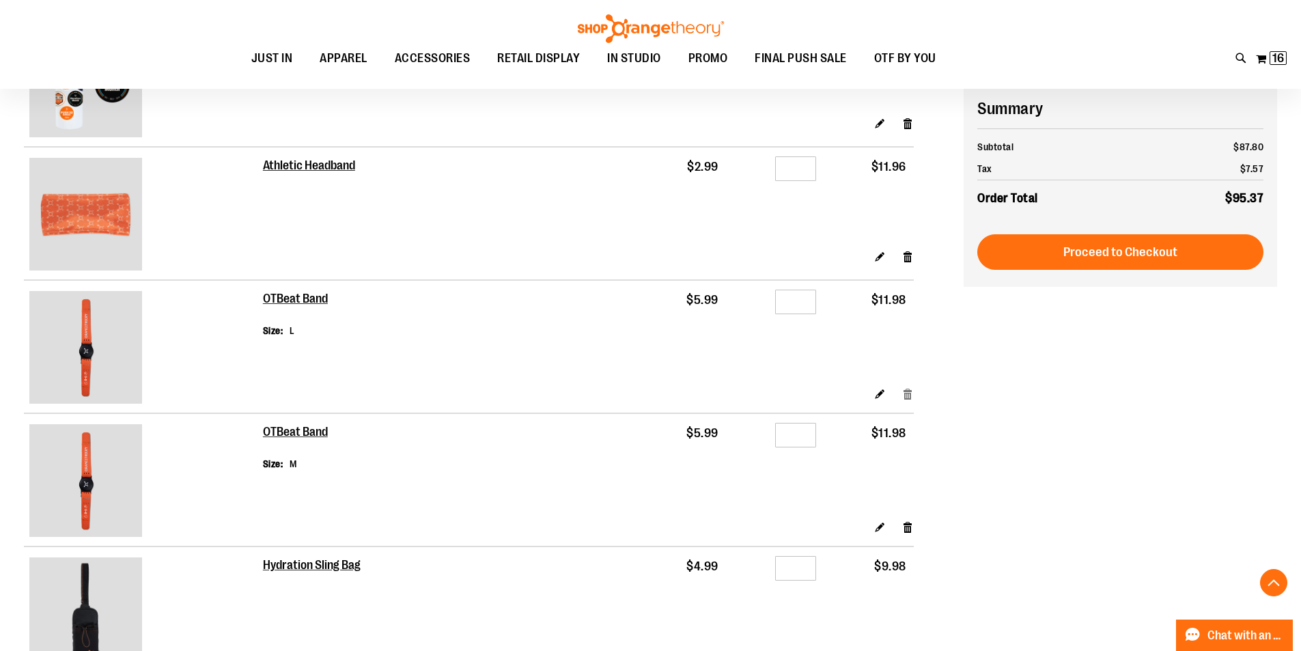
click at [910, 396] on link "Remove item" at bounding box center [908, 394] width 12 height 14
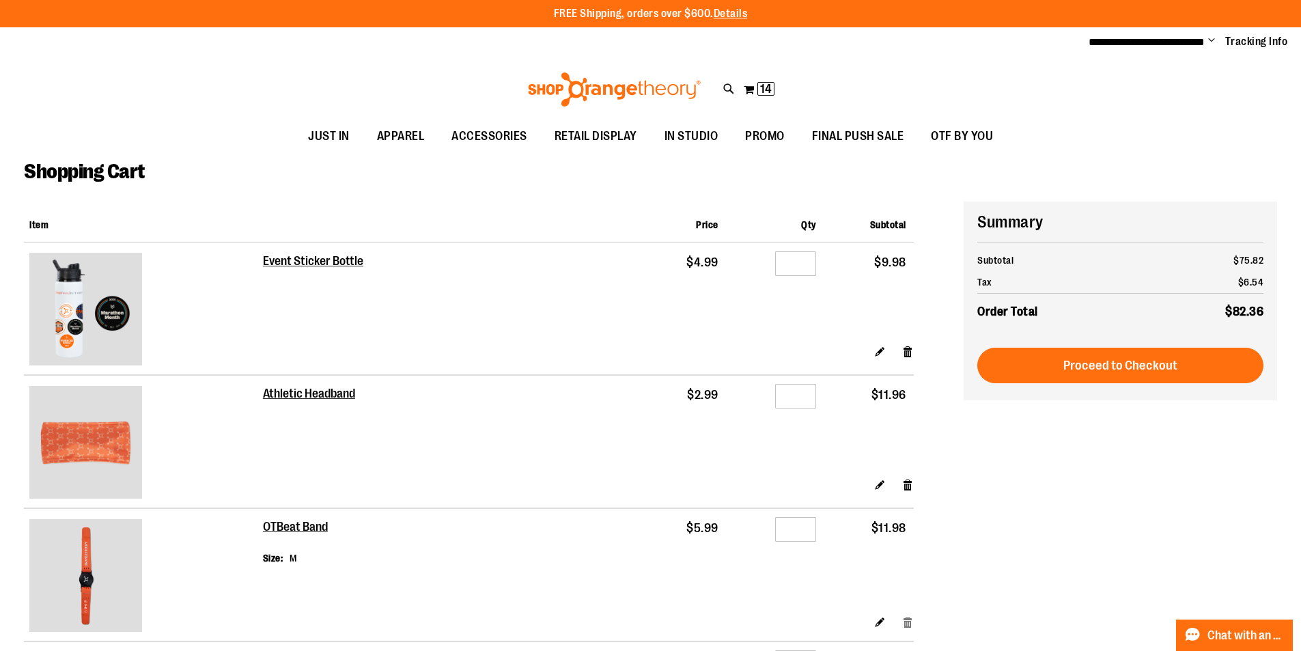
click at [906, 621] on link "Remove item" at bounding box center [908, 622] width 12 height 14
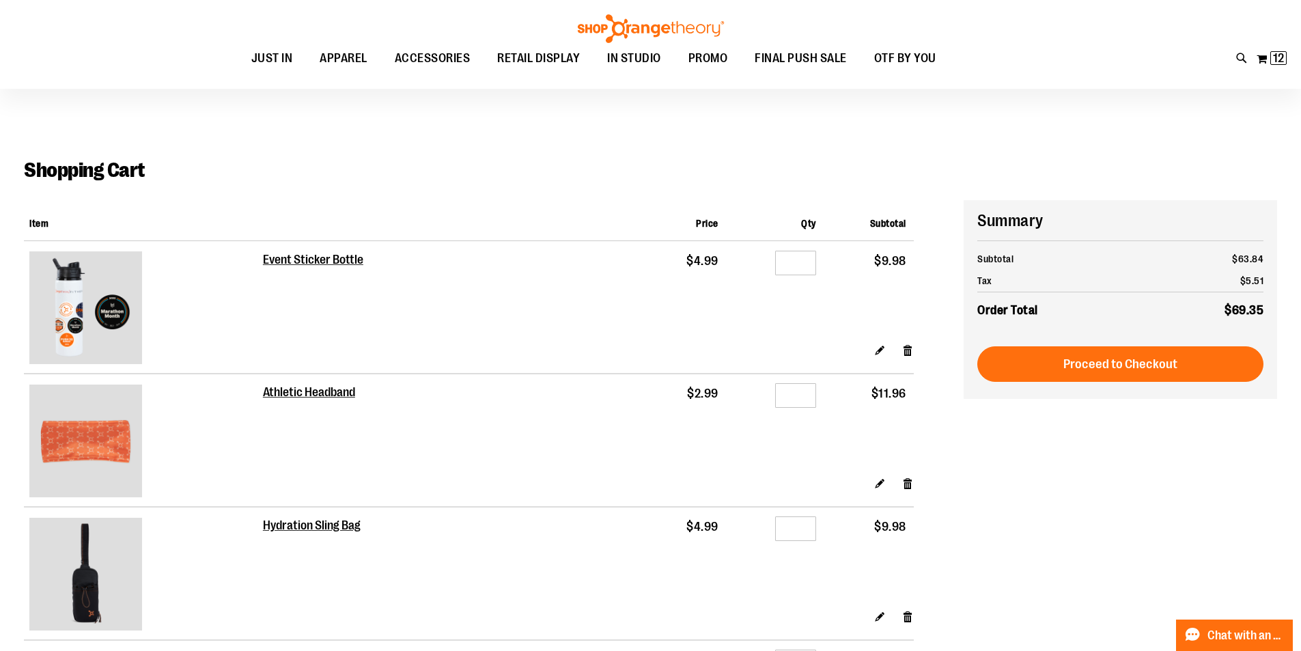
scroll to position [455, 0]
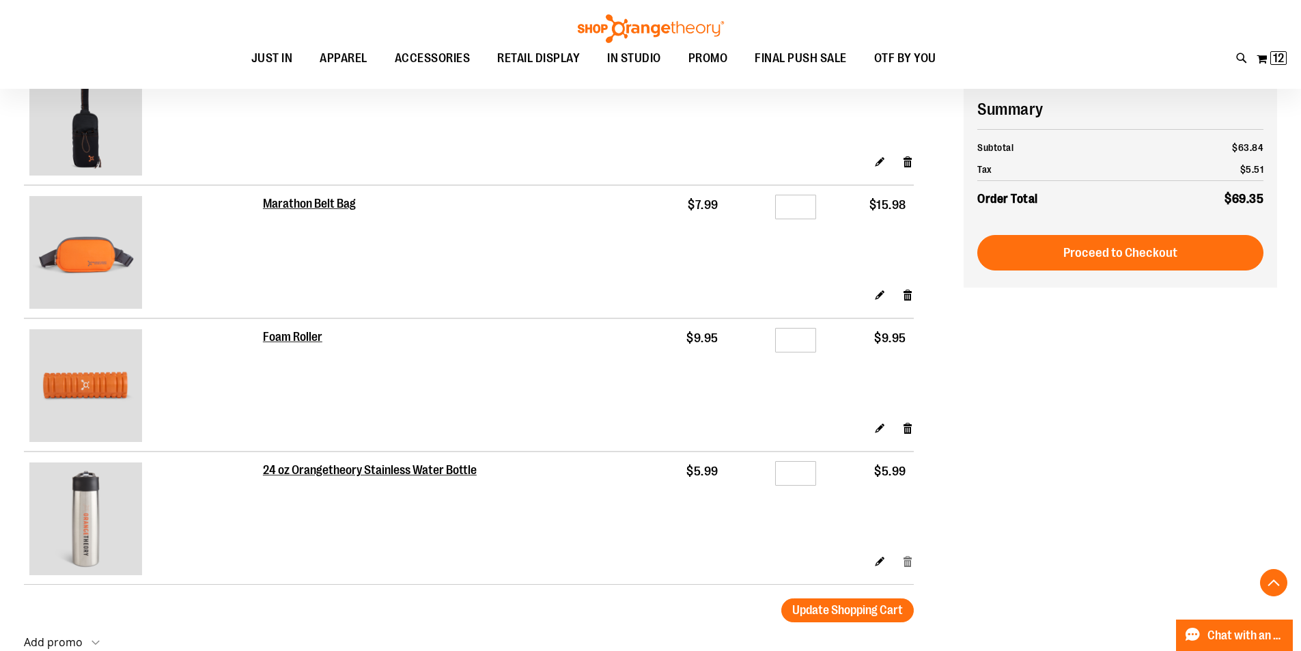
click at [910, 563] on link "Remove item" at bounding box center [908, 561] width 12 height 14
